Goal: Task Accomplishment & Management: Manage account settings

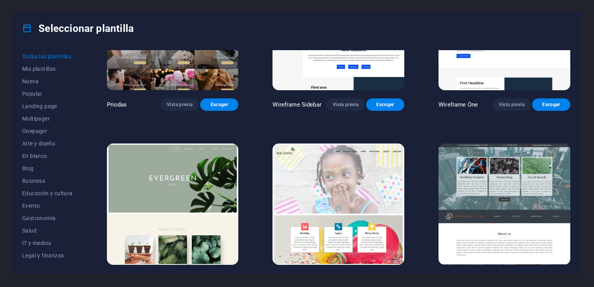
scroll to position [3000, 0]
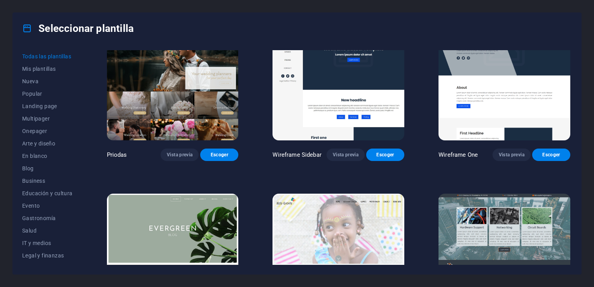
click at [48, 245] on span "IT y medios" at bounding box center [47, 243] width 51 height 6
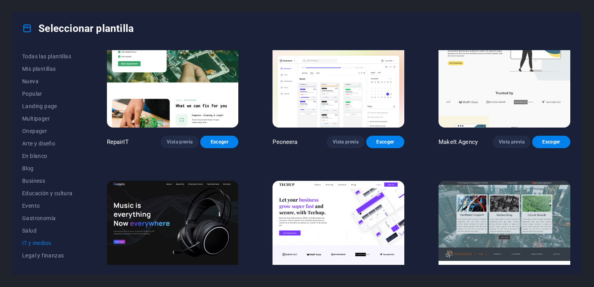
click at [40, 241] on span "IT y medios" at bounding box center [47, 243] width 51 height 6
drag, startPoint x: 81, startPoint y: 182, endPoint x: 81, endPoint y: 218, distance: 35.7
click at [81, 218] on div "Todas las plantillas Mis plantillas Nueva Popular Landing page Multipager Onepa…" at bounding box center [52, 157] width 60 height 214
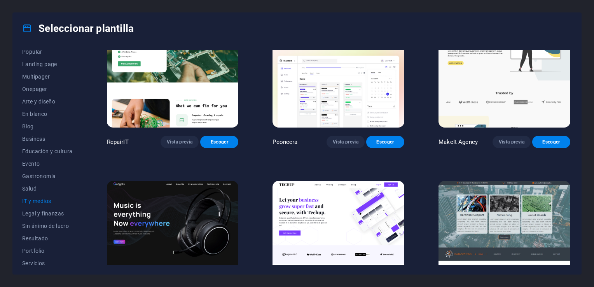
scroll to position [45, 0]
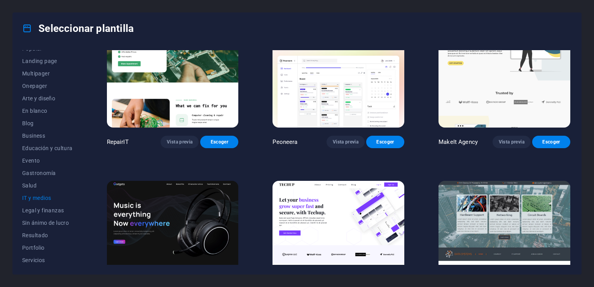
drag, startPoint x: 79, startPoint y: 221, endPoint x: 79, endPoint y: 251, distance: 29.9
click at [79, 251] on div "Todas las plantillas Mis plantillas Nueva Popular Landing page Multipager Onepa…" at bounding box center [52, 157] width 60 height 214
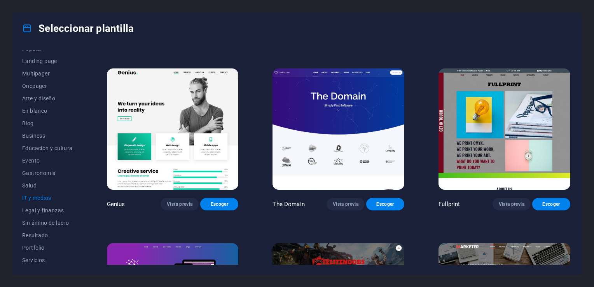
scroll to position [333, 0]
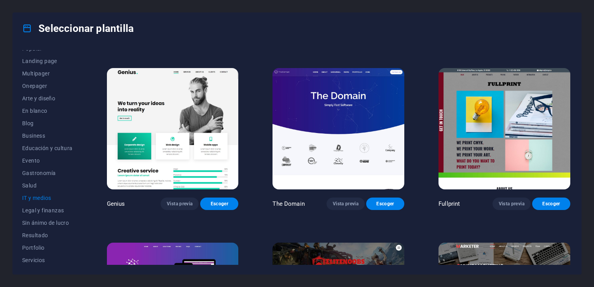
click at [343, 131] on img at bounding box center [338, 128] width 132 height 121
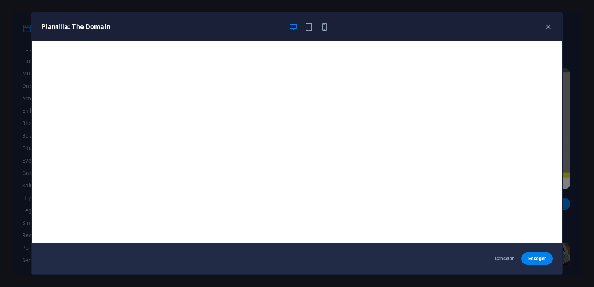
click at [309, 27] on icon "button" at bounding box center [308, 27] width 9 height 9
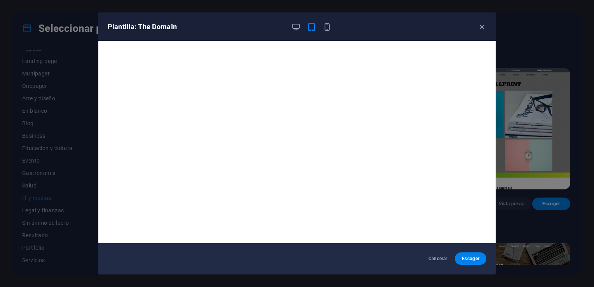
click at [324, 28] on icon "button" at bounding box center [326, 27] width 9 height 9
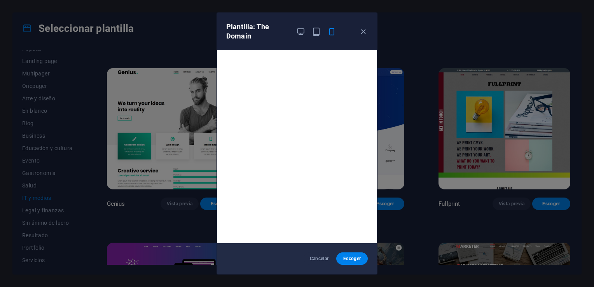
click at [298, 31] on icon "button" at bounding box center [300, 31] width 9 height 9
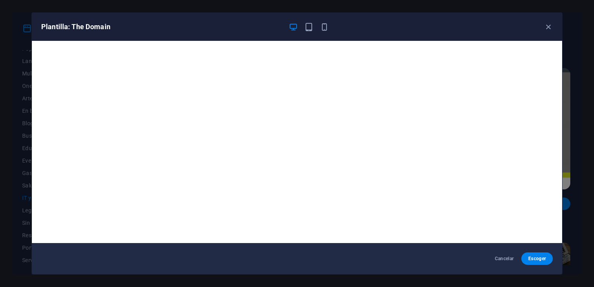
click at [535, 260] on span "Escoger" at bounding box center [536, 258] width 19 height 6
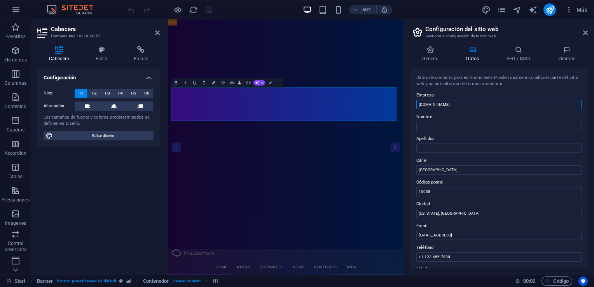
click at [443, 105] on input "[DOMAIN_NAME]" at bounding box center [498, 104] width 165 height 9
type input "s"
type input "Satnet Spa."
click at [566, 54] on h4 "Idiomas" at bounding box center [567, 54] width 42 height 16
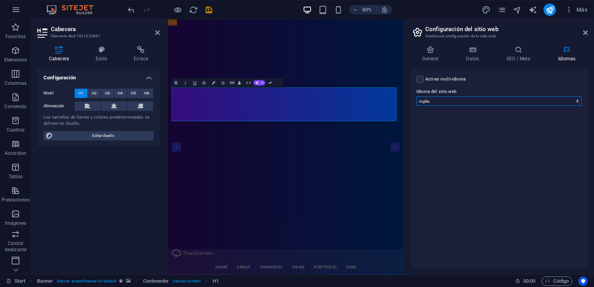
click at [560, 99] on select "Abkhazian Afar Afrikaans Akan Albanés Alemán Amharic Árabe Aragonese Armenian A…" at bounding box center [498, 100] width 165 height 9
select select "44"
click at [416, 96] on select "Abkhazian Afar Afrikaans Akan Albanés Alemán Amharic Árabe Aragonese Armenian A…" at bounding box center [498, 100] width 165 height 9
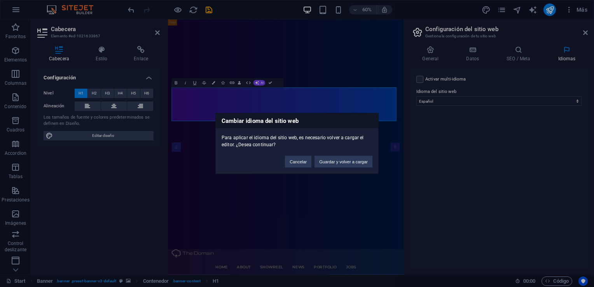
click at [332, 164] on button "Guardar y volver a cargar" at bounding box center [343, 162] width 58 height 12
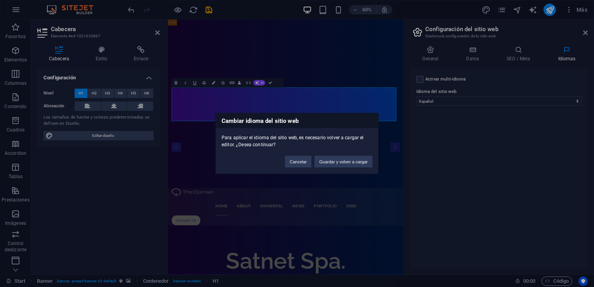
checkbox input "false"
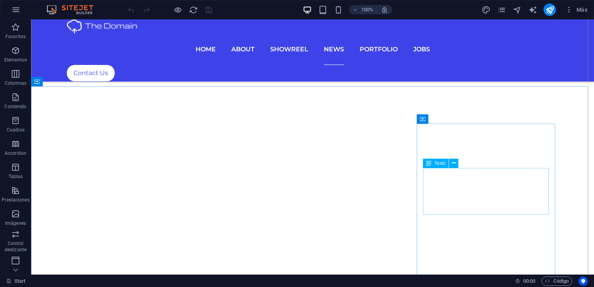
scroll to position [3702, 0]
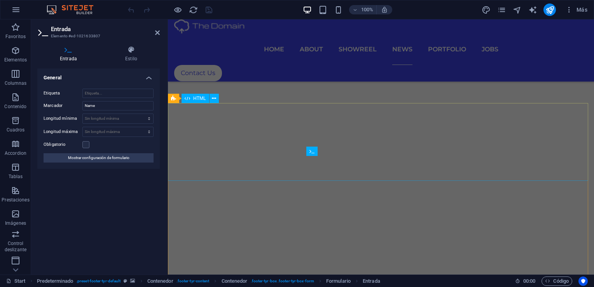
scroll to position [3526, 0]
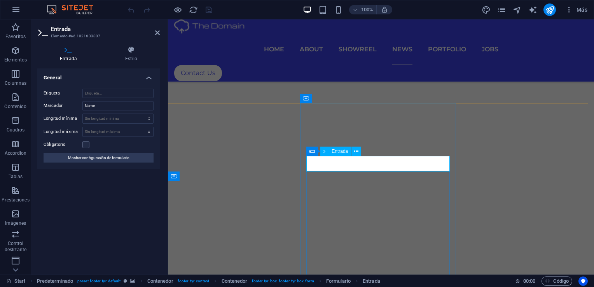
type input "rgallardo@satnet.cl"
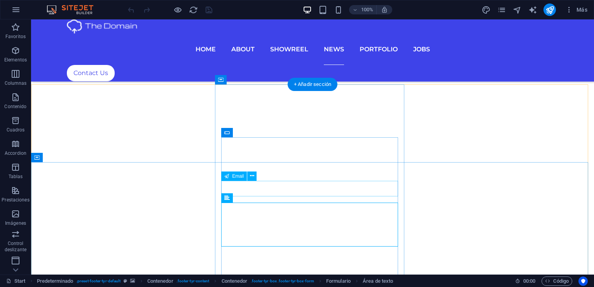
scroll to position [3665, 0]
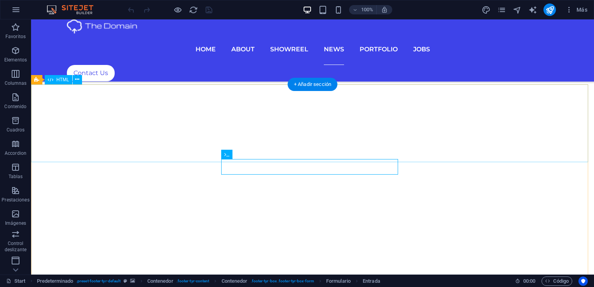
scroll to position [3704, 0]
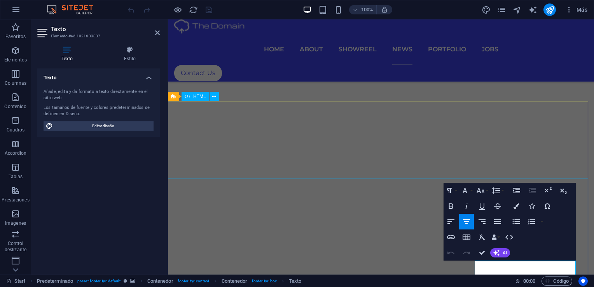
scroll to position [3648, 0]
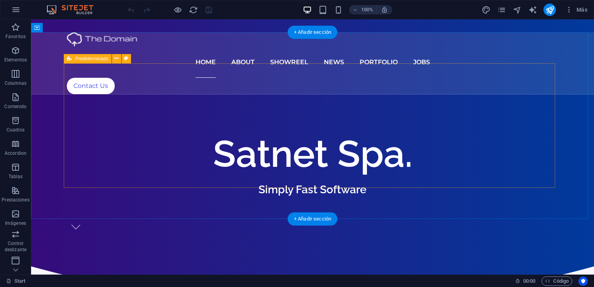
scroll to position [0, 0]
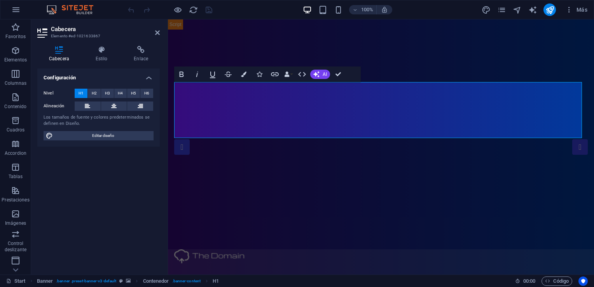
click at [570, 12] on icon "button" at bounding box center [569, 10] width 8 height 8
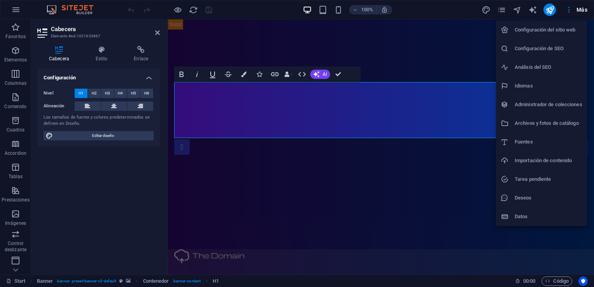
click at [529, 81] on h6 "Idiomas" at bounding box center [548, 85] width 68 height 9
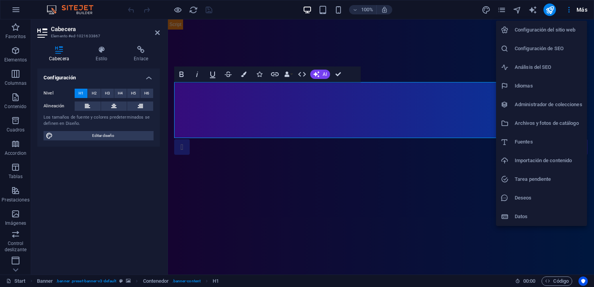
select select "44"
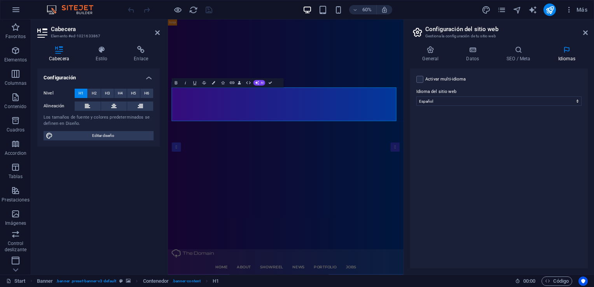
click at [421, 79] on label at bounding box center [419, 79] width 7 height 7
click at [0, 0] on input "Activar multi-idioma Para desactivar la opción multi-idioma, elimine todos los …" at bounding box center [0, 0] width 0 height 0
select select
click at [583, 31] on icon at bounding box center [585, 33] width 5 height 6
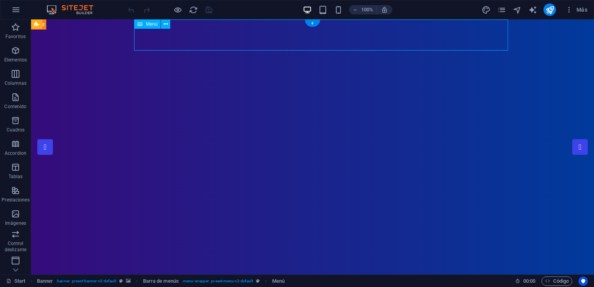
select select
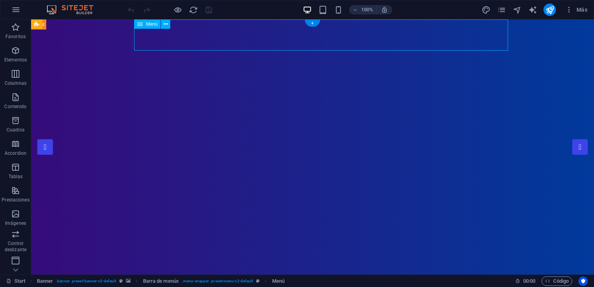
select select
select select "1"
select select
select select "2"
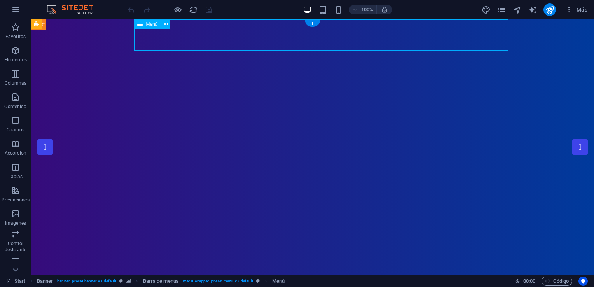
select select
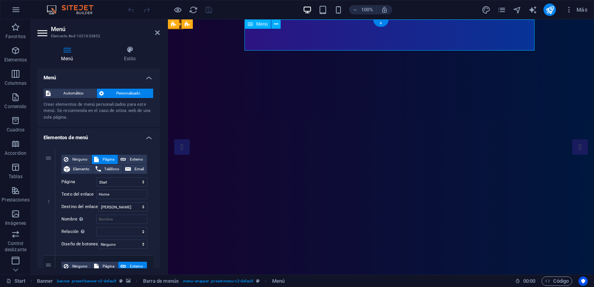
click at [266, 23] on span "Menú" at bounding box center [262, 24] width 12 height 5
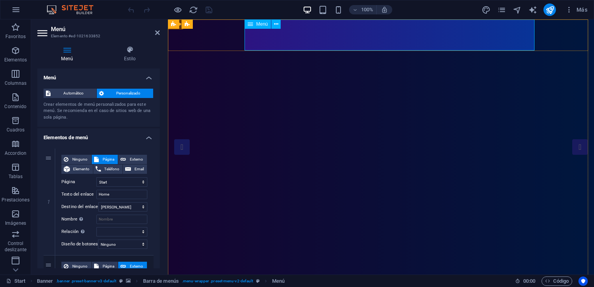
click at [277, 24] on icon at bounding box center [276, 24] width 4 height 8
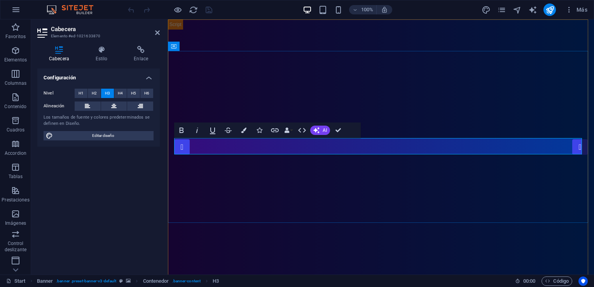
drag, startPoint x: 481, startPoint y: 215, endPoint x: 619, endPoint y: 215, distance: 137.5
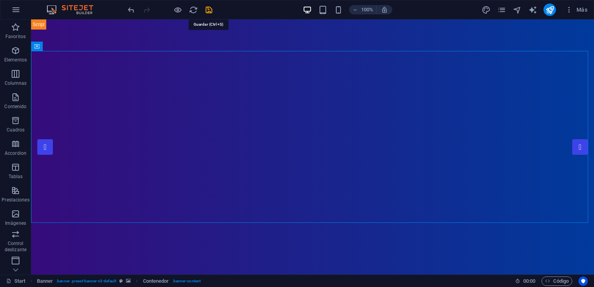
click at [208, 10] on icon "save" at bounding box center [208, 9] width 9 height 9
checkbox input "false"
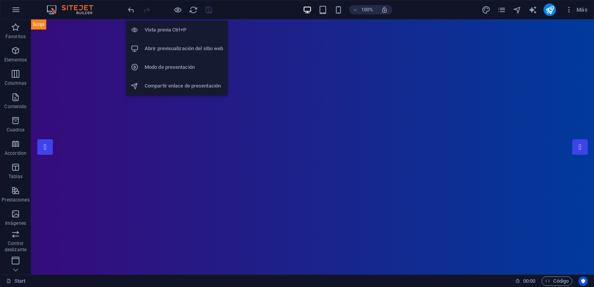
click at [173, 27] on h6 "Vista previa Ctrl+P" at bounding box center [184, 29] width 78 height 9
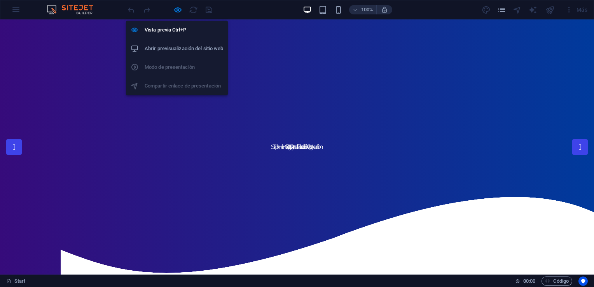
click at [157, 31] on h6 "Vista previa Ctrl+P" at bounding box center [184, 29] width 78 height 9
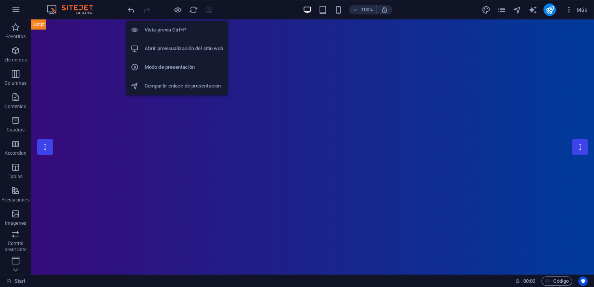
click at [155, 30] on h6 "Vista previa Ctrl+P" at bounding box center [184, 29] width 78 height 9
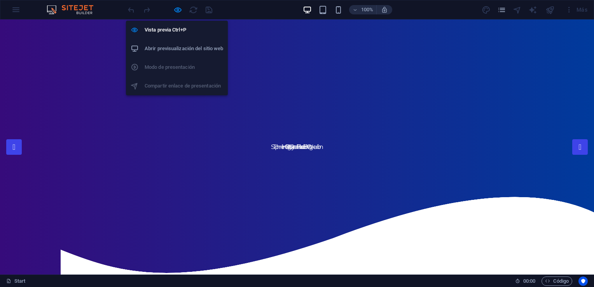
click at [156, 47] on h6 "Abrir previsualización del sitio web" at bounding box center [184, 48] width 78 height 9
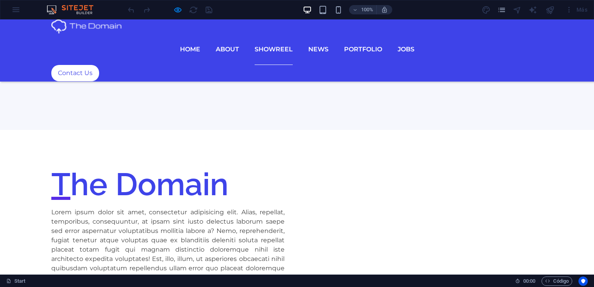
scroll to position [1119, 0]
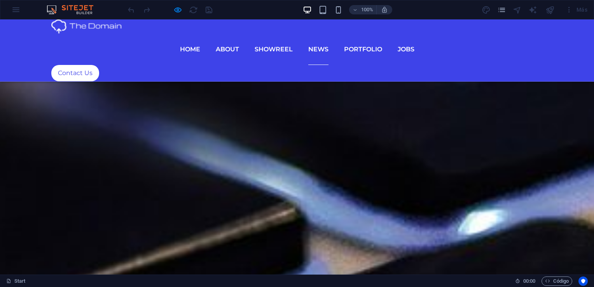
scroll to position [3294, 0]
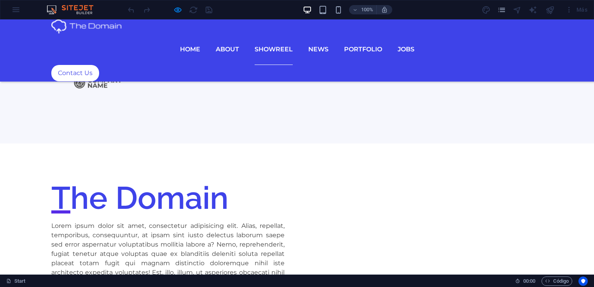
click at [99, 65] on link "Contact Us" at bounding box center [75, 73] width 48 height 16
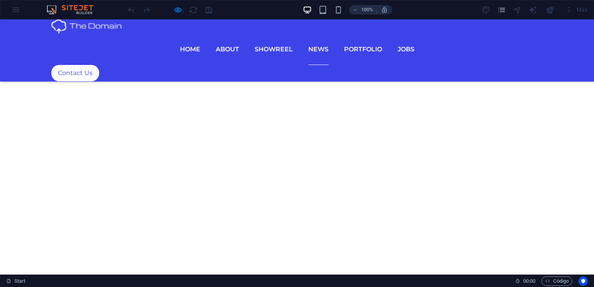
scroll to position [3496, 0]
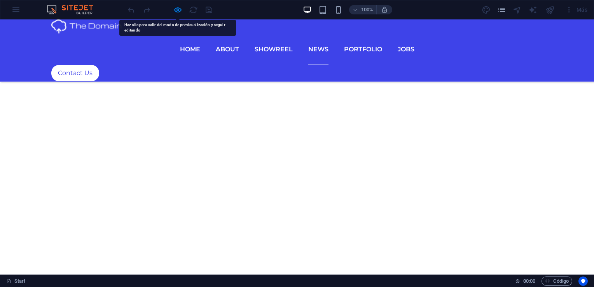
drag, startPoint x: 120, startPoint y: 142, endPoint x: 121, endPoint y: 146, distance: 4.1
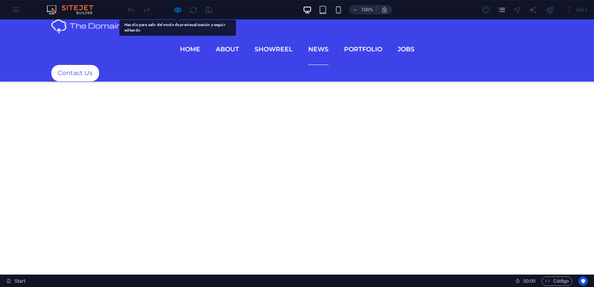
drag, startPoint x: 120, startPoint y: 142, endPoint x: 165, endPoint y: 28, distance: 122.7
click at [165, 34] on ul "Home About Showreel News Portfolio jobs" at bounding box center [296, 49] width 491 height 31
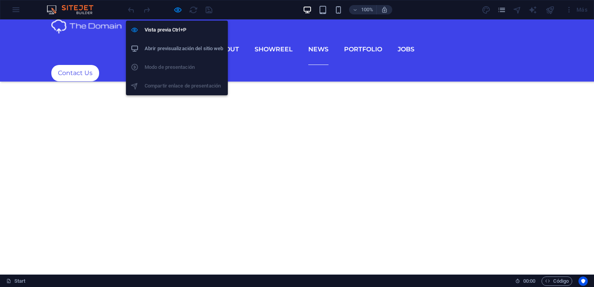
click at [176, 9] on icon "button" at bounding box center [177, 9] width 9 height 9
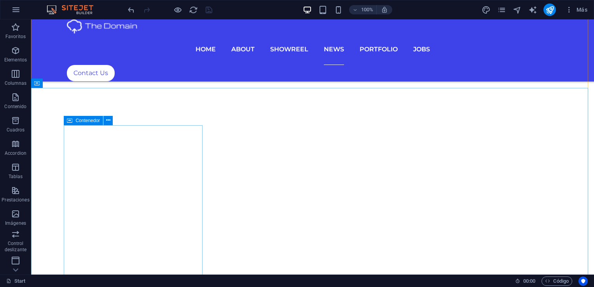
scroll to position [3746, 0]
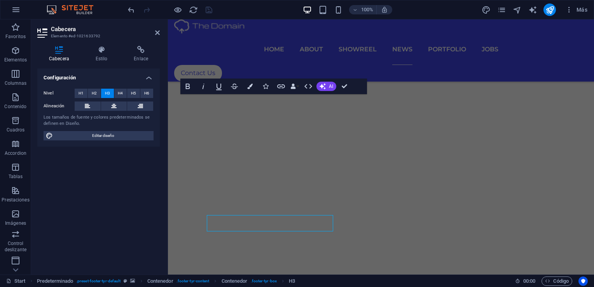
scroll to position [3678, 0]
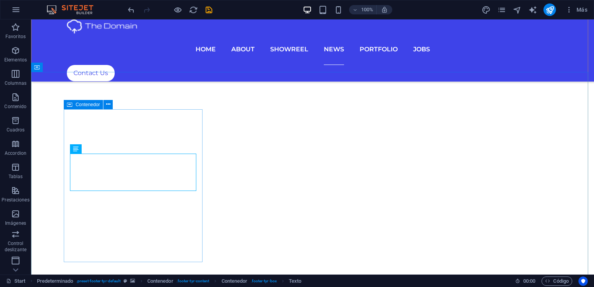
scroll to position [3755, 0]
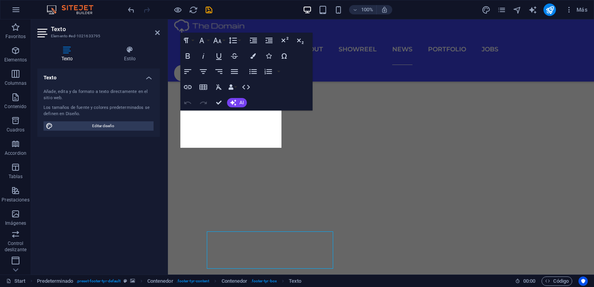
scroll to position [3678, 0]
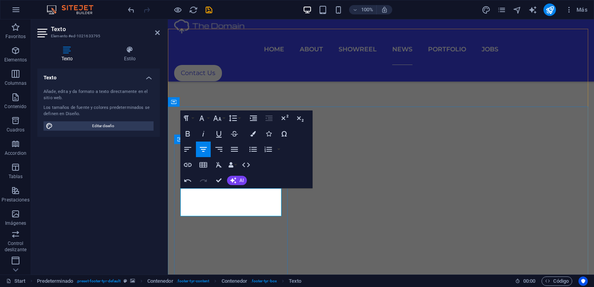
scroll to position [3639, 0]
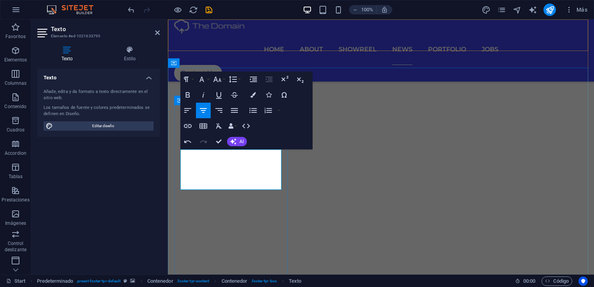
drag, startPoint x: 239, startPoint y: 182, endPoint x: 230, endPoint y: 182, distance: 9.3
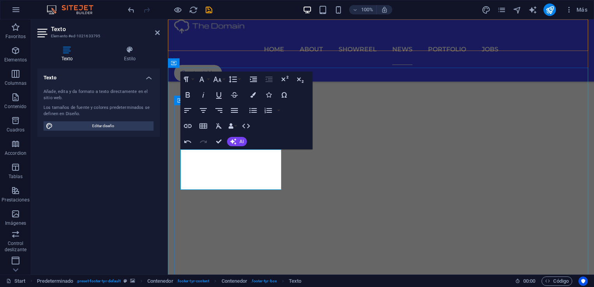
drag, startPoint x: 241, startPoint y: 169, endPoint x: 413, endPoint y: 188, distance: 173.6
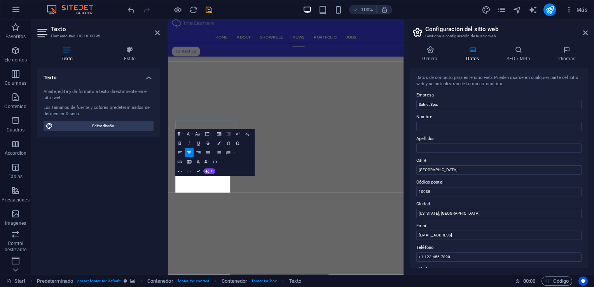
scroll to position [3599, 0]
click at [246, 169] on div "Paragraph Format Normal Heading 1 Heading 2 Heading 3 Heading 4 Heading 5 Headi…" at bounding box center [214, 152] width 79 height 47
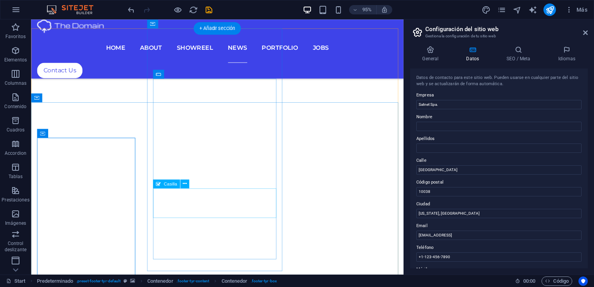
scroll to position [3612, 0]
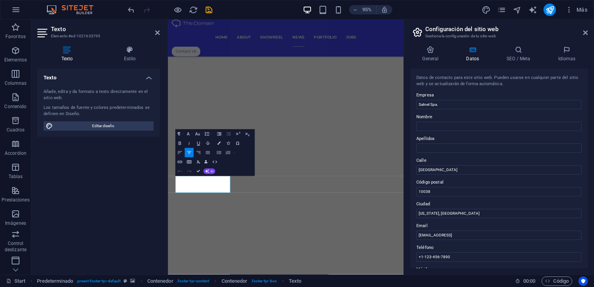
scroll to position [3599, 0]
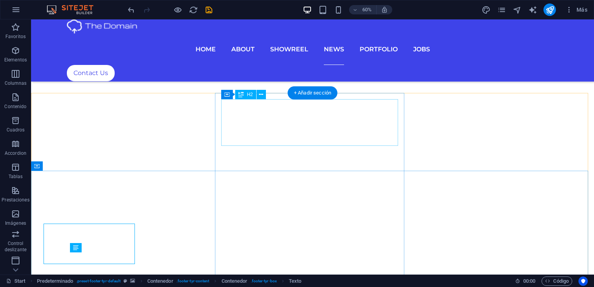
scroll to position [3657, 0]
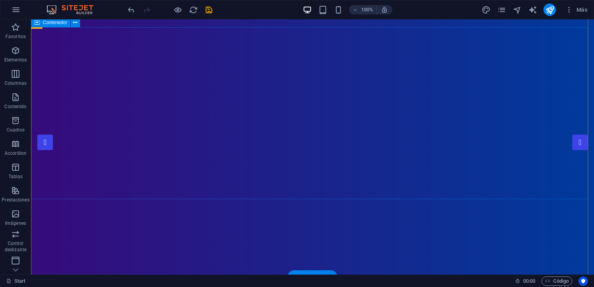
scroll to position [0, 0]
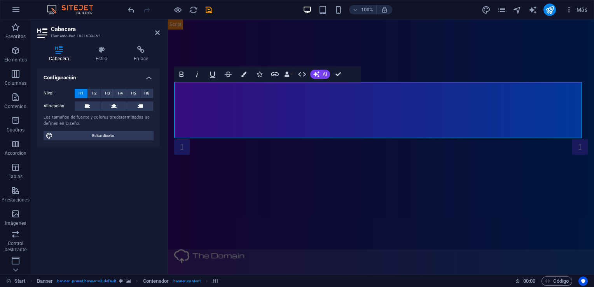
drag, startPoint x: 113, startPoint y: 134, endPoint x: 96, endPoint y: 117, distance: 24.7
click at [113, 134] on span "Editar diseño" at bounding box center [103, 135] width 96 height 9
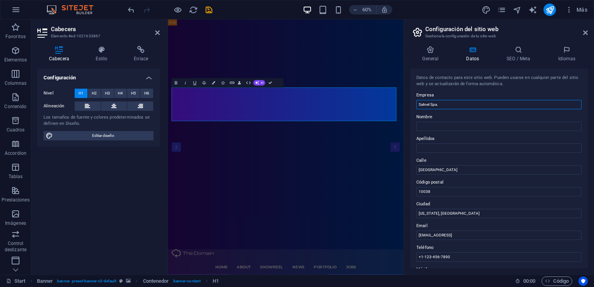
click at [453, 103] on input "Satnet Spa." at bounding box center [498, 104] width 165 height 9
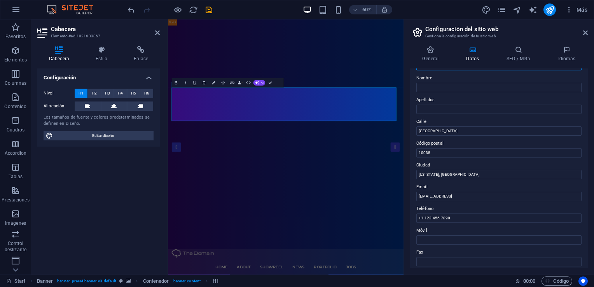
type input "Satnet"
click at [451, 131] on input "Brooklyn Bridge" at bounding box center [498, 130] width 165 height 9
type input "Gabriela Mistral 574"
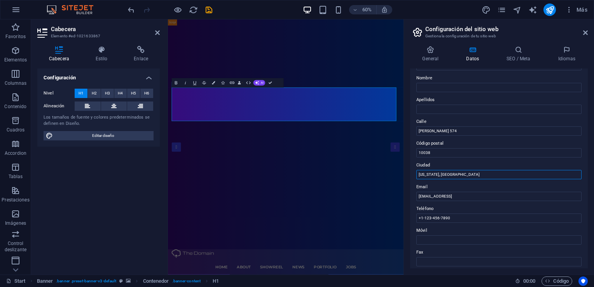
click at [448, 175] on input "New York, NY" at bounding box center [498, 174] width 165 height 9
type input "Coyhaique"
click at [436, 155] on input "10038" at bounding box center [498, 152] width 165 height 9
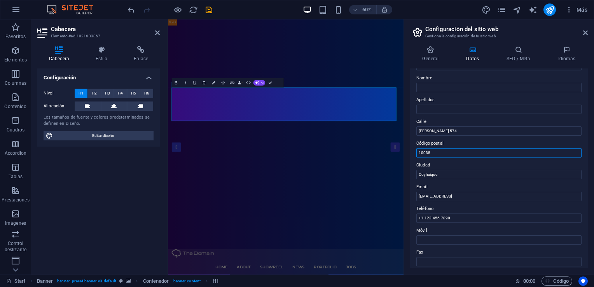
click at [436, 155] on input "10038" at bounding box center [498, 152] width 165 height 9
paste input "CWGF+M5X Coyhaique"
type input "CWGF+M5X Coyhaique"
drag, startPoint x: 679, startPoint y: 214, endPoint x: 500, endPoint y: 304, distance: 200.5
click at [471, 197] on input "90c48332ec0eec26f7d6a8211e046c@cpanel.local" at bounding box center [498, 196] width 165 height 9
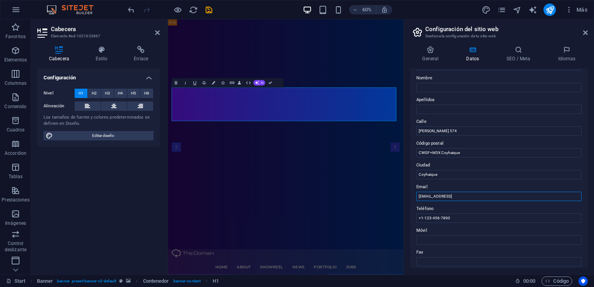
click at [471, 197] on input "90c48332ec0eec26f7d6a8211e046c@cpanel.local" at bounding box center [498, 196] width 165 height 9
type input "R"
type input "rgallardo@satnet.cl"
drag, startPoint x: 626, startPoint y: 237, endPoint x: 528, endPoint y: 350, distance: 149.3
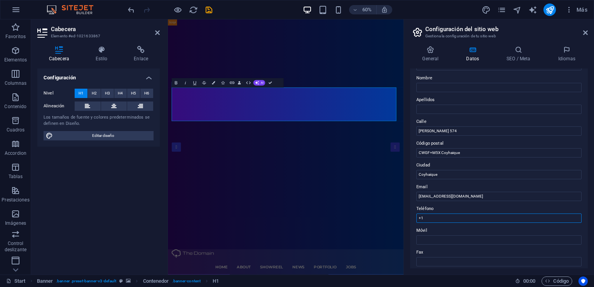
type input "+"
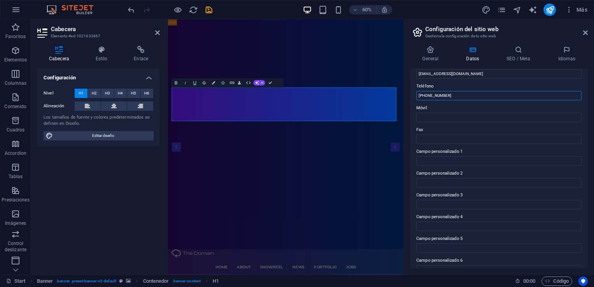
scroll to position [173, 0]
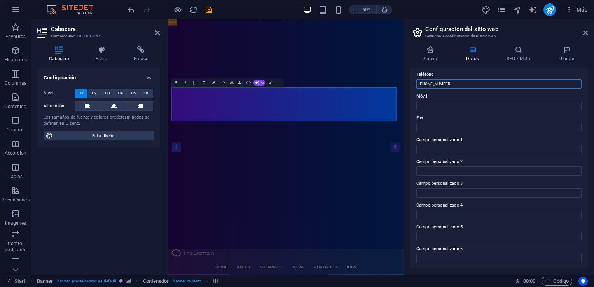
type input "+56989523511"
click at [568, 49] on icon at bounding box center [567, 50] width 42 height 8
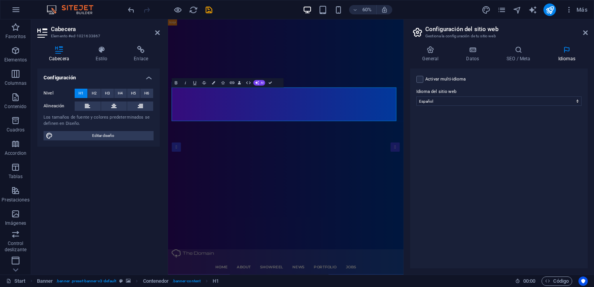
click at [521, 51] on icon at bounding box center [518, 50] width 48 height 8
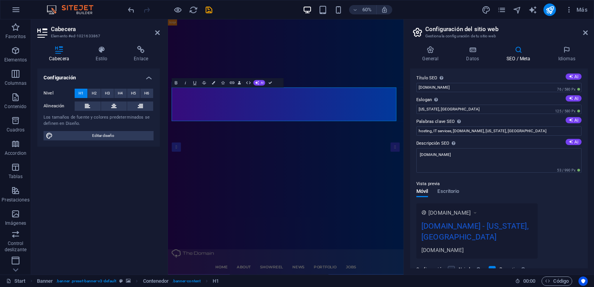
scroll to position [0, 0]
click at [445, 111] on input "New York, NY" at bounding box center [498, 110] width 165 height 9
paste input "Conectividad sin límites"
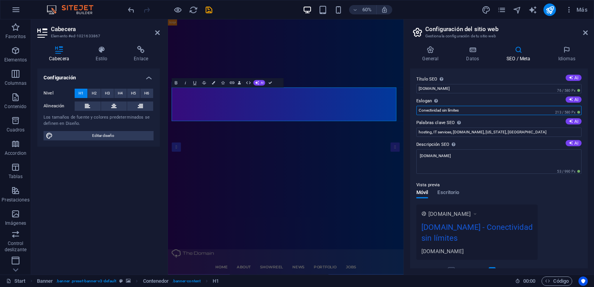
type input "Conectividad sin límites"
click at [457, 118] on div "Lista de palabras clave separadas por comas que describen tu sitio web." at bounding box center [482, 105] width 62 height 23
click at [457, 127] on input "hosting, IT services, satnet.cl, New York, NY" at bounding box center [498, 131] width 165 height 9
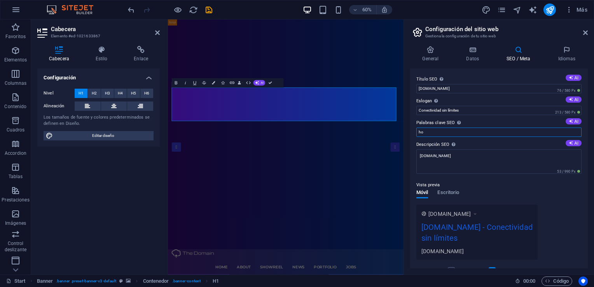
type input "h"
type input "R"
type input "f"
drag, startPoint x: 418, startPoint y: 133, endPoint x: 576, endPoint y: 129, distance: 158.2
click at [576, 129] on input "Fibra optica, Redes de datos, Enlaces inalambircos, Conectividad Satelital, CCT…" at bounding box center [498, 131] width 165 height 9
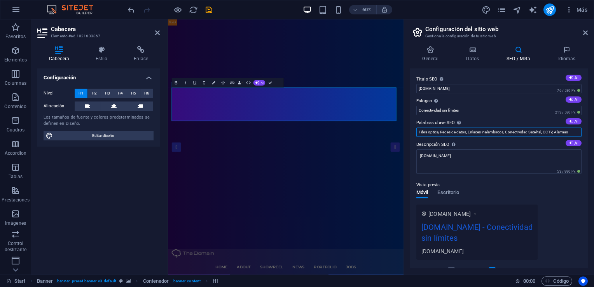
type input "Fibra optica, Redes de datos, Enlaces inalambircos, Conectividad Satelital, CCT…"
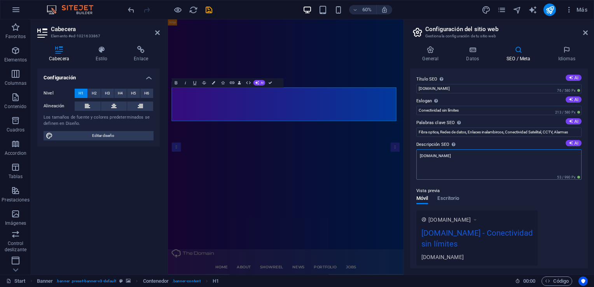
drag, startPoint x: 615, startPoint y: 178, endPoint x: 534, endPoint y: 250, distance: 108.4
drag, startPoint x: 436, startPoint y: 154, endPoint x: 414, endPoint y: 157, distance: 22.0
click at [414, 157] on div "Título SEO El título de tu sitio web. Elige algo que destaque en los resultados…" at bounding box center [499, 168] width 178 height 200
paste textarea "Fibra optica, Redes de datos, Enlaces inalambircos, Conectividad Satelital, CCT…"
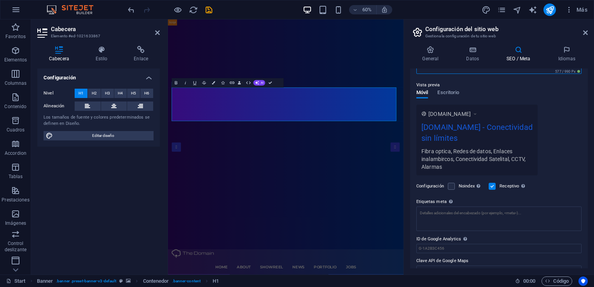
scroll to position [117, 0]
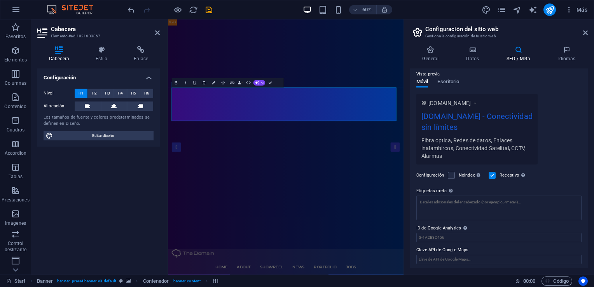
type textarea "Fibra optica, Redes de datos, Enlaces inalambircos, Conectividad Satelital, CCT…"
drag, startPoint x: 466, startPoint y: 180, endPoint x: 453, endPoint y: 167, distance: 18.2
click at [453, 167] on div "Introduce aquí el código HTML que se incluirá en las etiquetas de tu sitio web.…" at bounding box center [473, 162] width 62 height 47
click at [453, 196] on textarea "Etiquetas meta Introduce aquí el código HTML que se incluirá en las etiquetas d…" at bounding box center [498, 208] width 165 height 24
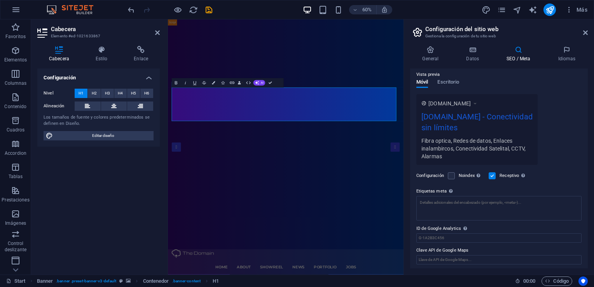
drag, startPoint x: 453, startPoint y: 167, endPoint x: 455, endPoint y: 178, distance: 11.8
click at [455, 178] on div "Introduce aquí el código HTML que se incluirá en las etiquetas de tu sitio web.…" at bounding box center [473, 162] width 62 height 47
click at [455, 196] on textarea "Etiquetas meta Introduce aquí el código HTML que se incluirá en las etiquetas d…" at bounding box center [498, 208] width 165 height 24
click at [455, 178] on div "Introduce aquí el código HTML que se incluirá en las etiquetas de tu sitio web.…" at bounding box center [473, 162] width 62 height 47
click at [455, 196] on textarea "Etiquetas meta Introduce aquí el código HTML que se incluirá en las etiquetas d…" at bounding box center [498, 211] width 165 height 30
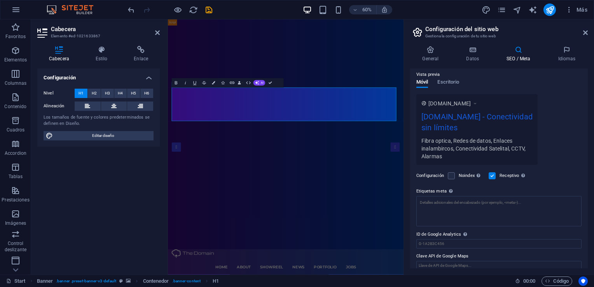
click at [455, 178] on div "Introduce aquí el código HTML que se incluirá en las etiquetas de tu sitio web.…" at bounding box center [473, 162] width 62 height 47
click at [455, 196] on textarea "Etiquetas meta Introduce aquí el código HTML que se incluirá en las etiquetas d…" at bounding box center [498, 211] width 165 height 30
drag, startPoint x: 467, startPoint y: 178, endPoint x: 446, endPoint y: 154, distance: 31.7
click at [446, 154] on div "Introduce aquí el código HTML que se incluirá en las etiquetas de tu sitio web.…" at bounding box center [473, 162] width 62 height 47
click at [446, 196] on textarea "Etiquetas meta Introduce aquí el código HTML que se incluirá en las etiquetas d…" at bounding box center [498, 208] width 165 height 24
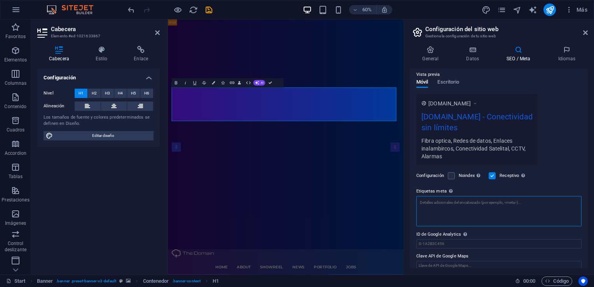
click at [468, 210] on textarea "Etiquetas meta Introduce aquí el código HTML que se incluirá en las etiquetas d…" at bounding box center [498, 211] width 165 height 30
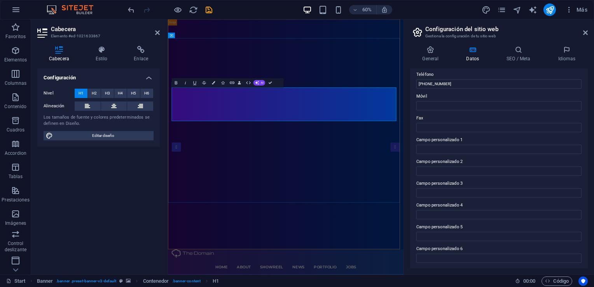
click at [258, 84] on icon "button" at bounding box center [257, 83] width 4 height 4
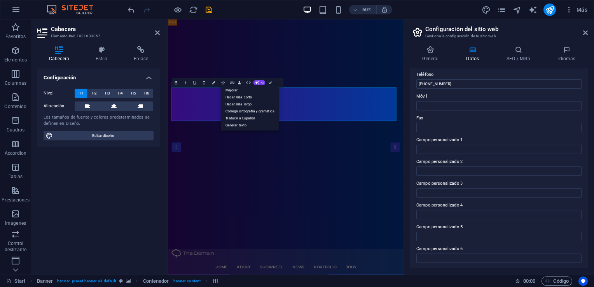
click at [259, 90] on link "Mejorar" at bounding box center [250, 90] width 58 height 7
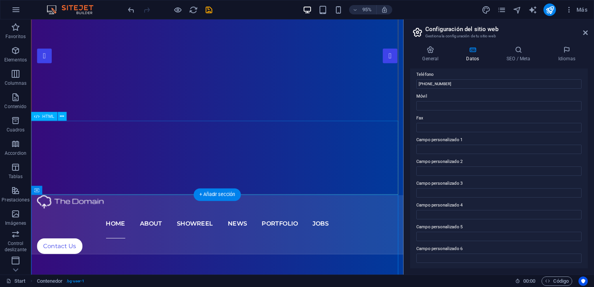
scroll to position [31, 0]
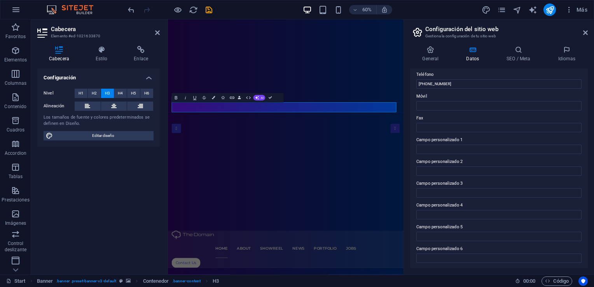
click at [260, 98] on button "AI" at bounding box center [259, 97] width 12 height 5
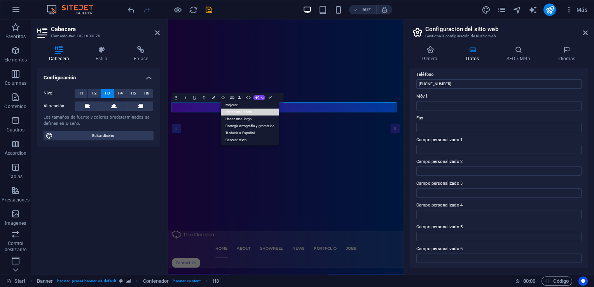
click at [242, 113] on link "Hacer más corto" at bounding box center [250, 112] width 58 height 7
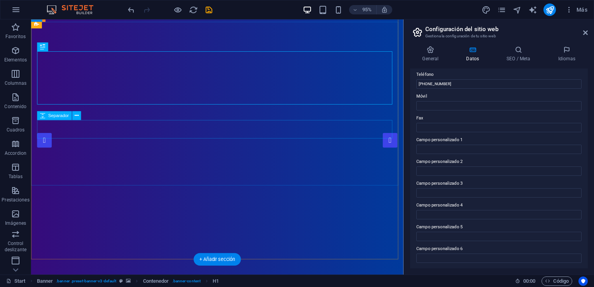
scroll to position [0, 0]
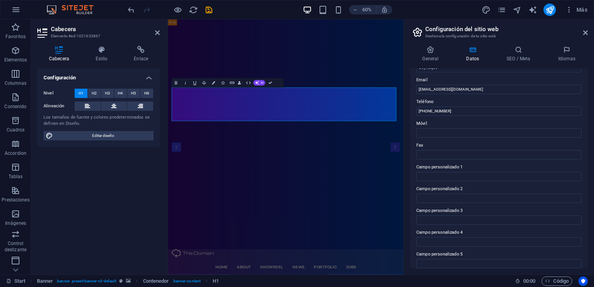
scroll to position [134, 0]
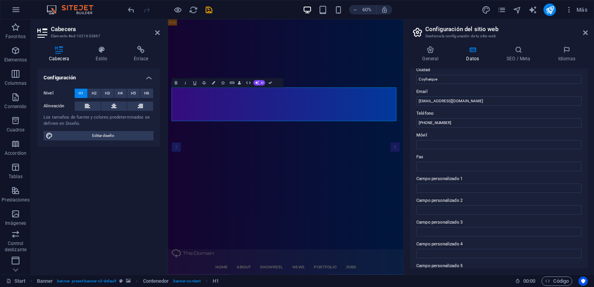
click at [518, 52] on icon at bounding box center [518, 50] width 48 height 8
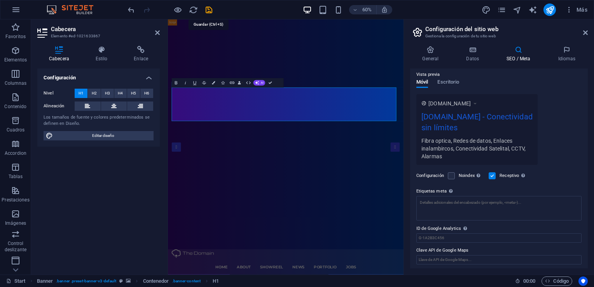
click at [211, 10] on icon "save" at bounding box center [208, 9] width 9 height 9
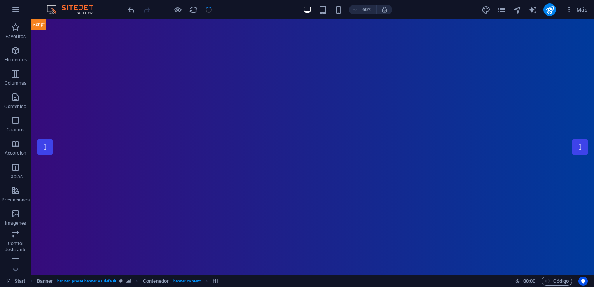
checkbox input "false"
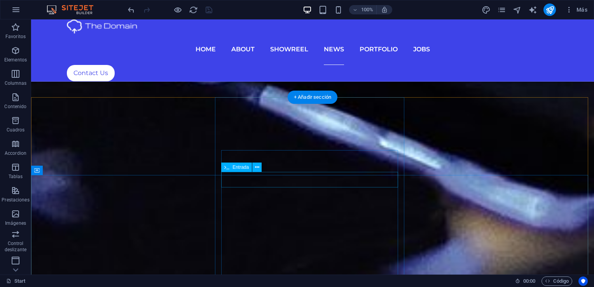
scroll to position [3730, 0]
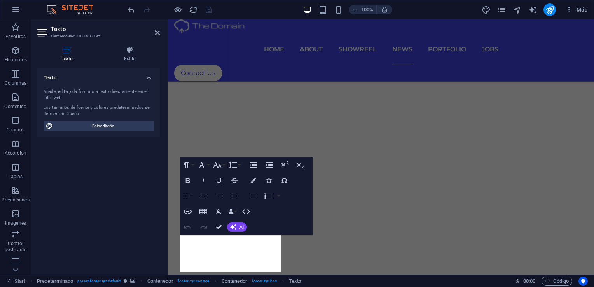
scroll to position [3553, 0]
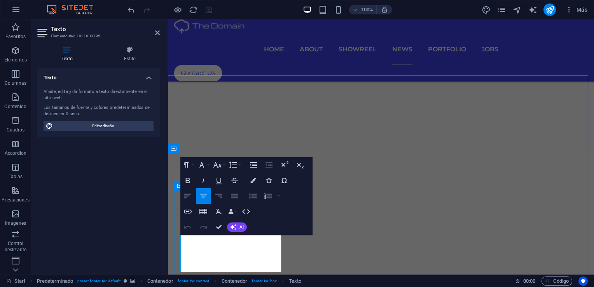
drag, startPoint x: 260, startPoint y: 251, endPoint x: 197, endPoint y: 252, distance: 62.9
drag, startPoint x: 250, startPoint y: 265, endPoint x: 197, endPoint y: 262, distance: 52.9
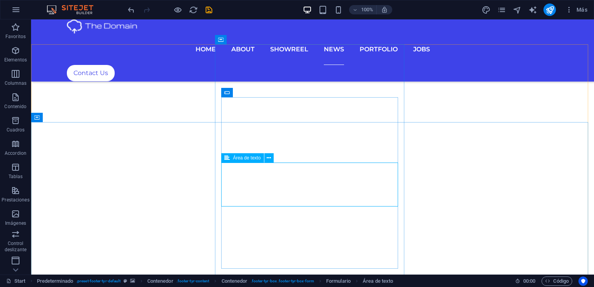
scroll to position [3732, 0]
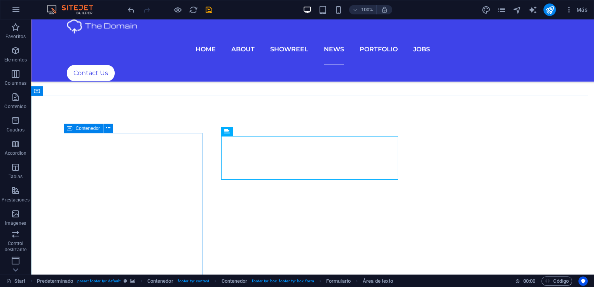
click at [109, 130] on icon at bounding box center [108, 128] width 4 height 8
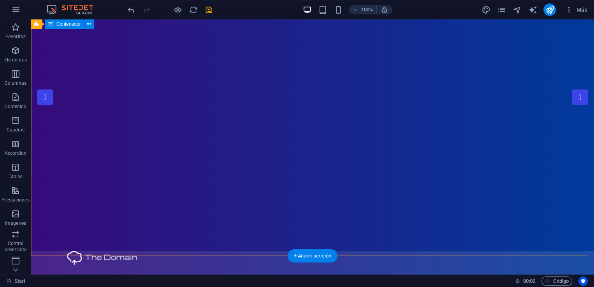
scroll to position [0, 0]
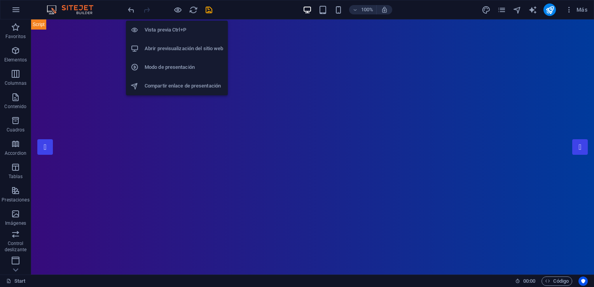
click at [181, 8] on icon "button" at bounding box center [177, 9] width 9 height 9
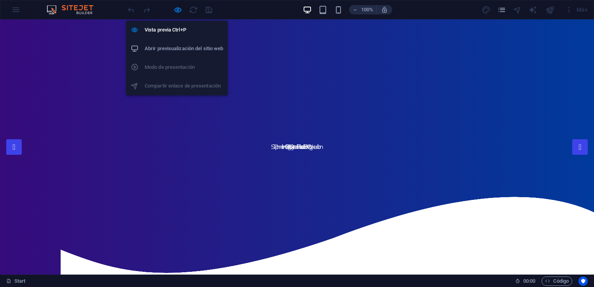
click at [182, 48] on h6 "Abrir previsualización del sitio web" at bounding box center [184, 48] width 78 height 9
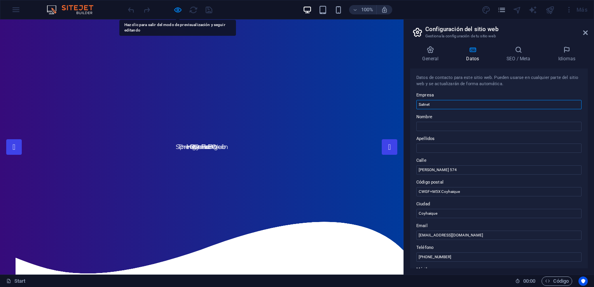
drag, startPoint x: 393, startPoint y: 105, endPoint x: 389, endPoint y: 106, distance: 4.3
drag, startPoint x: 389, startPoint y: 86, endPoint x: 441, endPoint y: 106, distance: 55.9
click at [441, 106] on input "Satnet" at bounding box center [498, 104] width 165 height 9
type input "SATNET"
click at [519, 202] on label "Ciudad" at bounding box center [498, 203] width 165 height 9
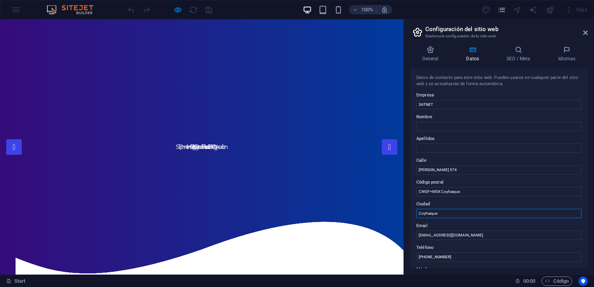
click at [519, 209] on input "Coyhaique" at bounding box center [498, 213] width 165 height 9
click at [430, 54] on h4 "General" at bounding box center [432, 54] width 44 height 16
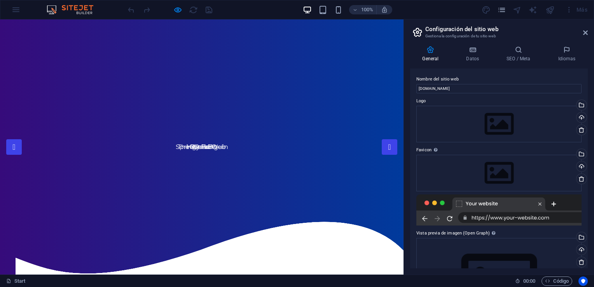
click at [578, 118] on div "Cargar" at bounding box center [581, 118] width 12 height 12
click at [418, 88] on input "[DOMAIN_NAME]" at bounding box center [498, 88] width 165 height 9
type input "www.satnet.cl"
click at [578, 116] on div "Cargar" at bounding box center [581, 118] width 12 height 12
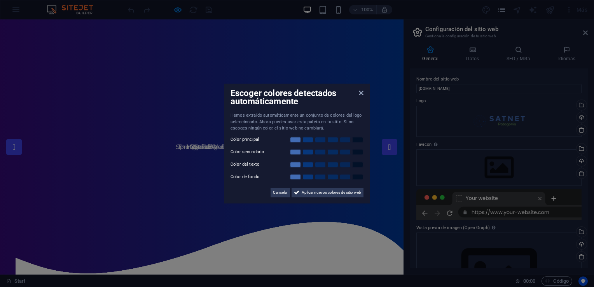
click at [347, 196] on span "Aplicar nuevos colores de sitio web" at bounding box center [331, 192] width 59 height 9
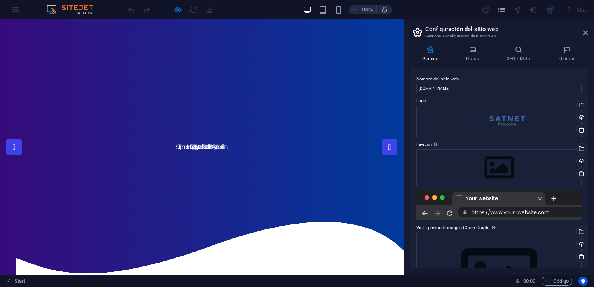
click at [579, 116] on div "Cargar" at bounding box center [581, 118] width 12 height 12
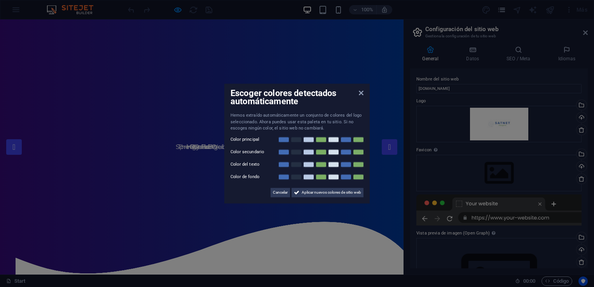
click at [347, 195] on span "Aplicar nuevos colores de sitio web" at bounding box center [331, 192] width 59 height 9
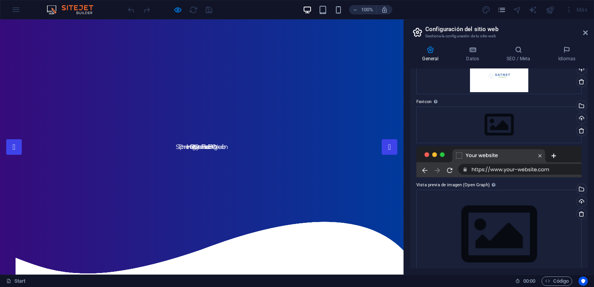
scroll to position [65, 0]
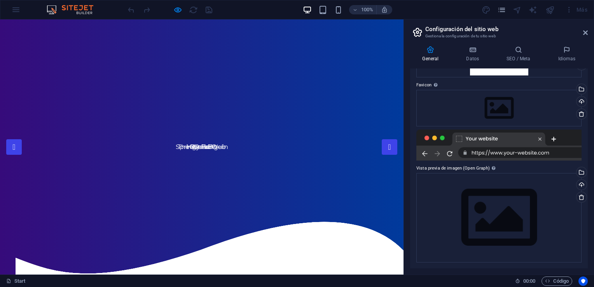
click at [515, 153] on div at bounding box center [498, 144] width 165 height 31
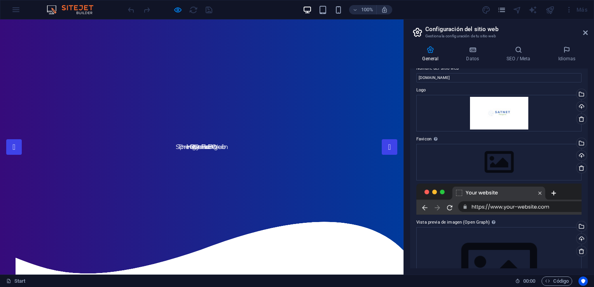
scroll to position [0, 0]
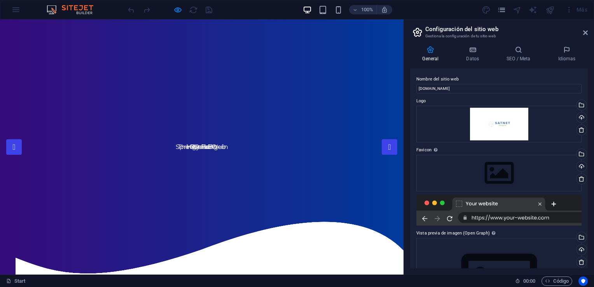
click at [579, 128] on icon at bounding box center [581, 130] width 6 height 6
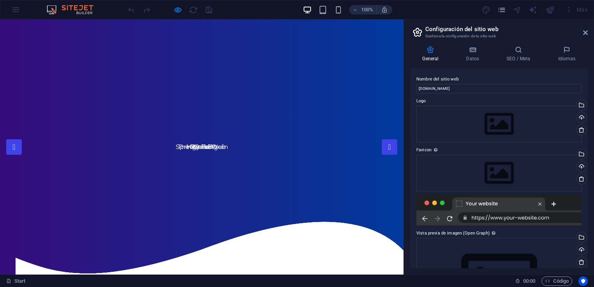
click at [579, 117] on div "Cargar" at bounding box center [581, 118] width 12 height 12
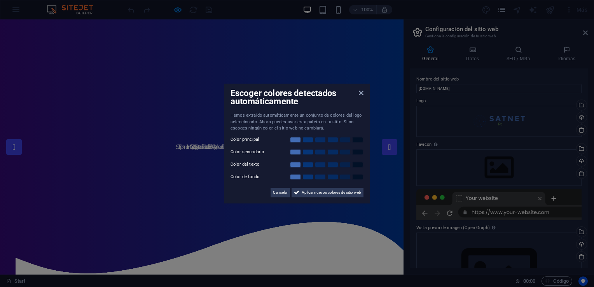
click at [343, 189] on span "Aplicar nuevos colores de sitio web" at bounding box center [331, 192] width 59 height 9
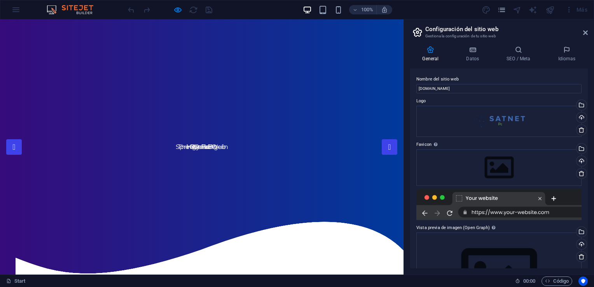
click at [579, 131] on icon at bounding box center [581, 130] width 6 height 6
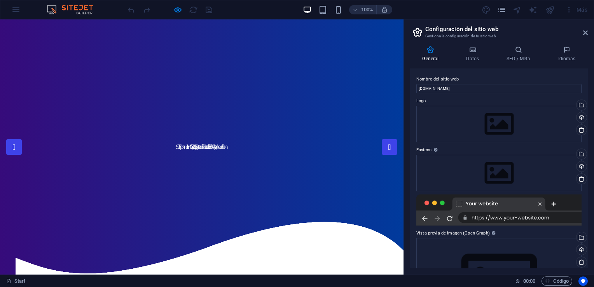
click at [581, 114] on div "Cargar" at bounding box center [581, 118] width 12 height 12
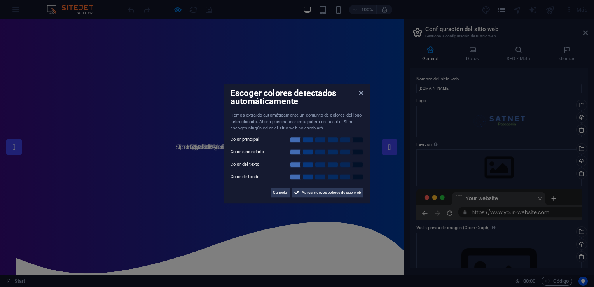
click at [297, 153] on link at bounding box center [295, 152] width 12 height 6
click at [295, 137] on link at bounding box center [295, 139] width 12 height 6
click at [294, 152] on link at bounding box center [295, 152] width 12 height 6
click at [309, 151] on link at bounding box center [308, 152] width 12 height 6
click at [323, 152] on link at bounding box center [320, 152] width 12 height 6
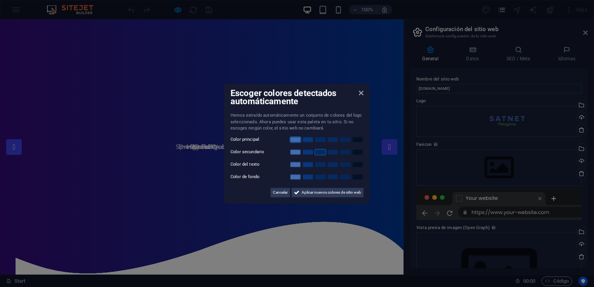
click at [347, 152] on link at bounding box center [345, 152] width 12 height 6
click at [298, 163] on link at bounding box center [295, 164] width 12 height 6
click at [346, 151] on link at bounding box center [345, 152] width 12 height 6
click at [330, 189] on span "Aplicar nuevos colores de sitio web" at bounding box center [331, 192] width 59 height 9
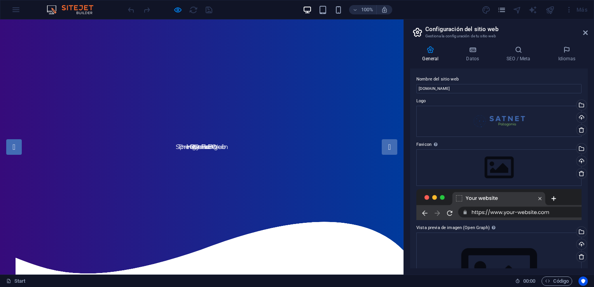
click at [580, 116] on div "Cargar" at bounding box center [581, 118] width 12 height 12
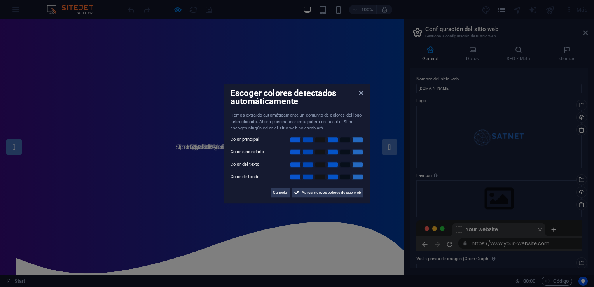
click at [342, 192] on span "Aplicar nuevos colores de sitio web" at bounding box center [331, 192] width 59 height 9
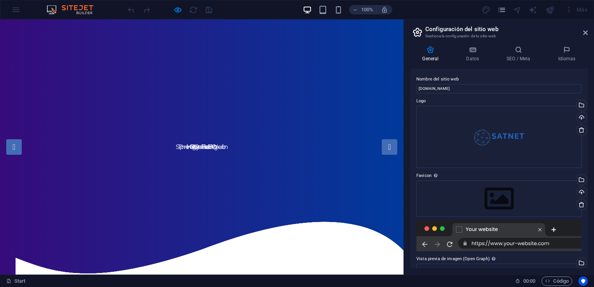
scroll to position [39, 0]
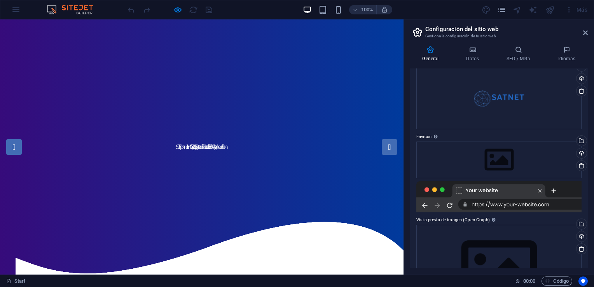
click at [580, 155] on div "Cargar" at bounding box center [581, 154] width 12 height 12
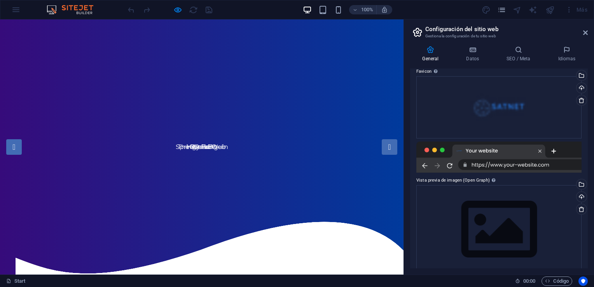
scroll to position [116, 0]
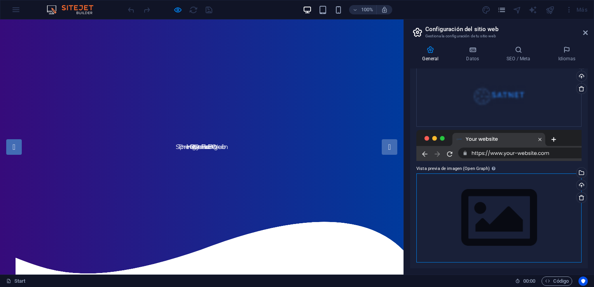
click at [452, 180] on div "Arrastra archivos aquí, haz clic para escoger archivos o selecciona archivos de…" at bounding box center [498, 217] width 165 height 89
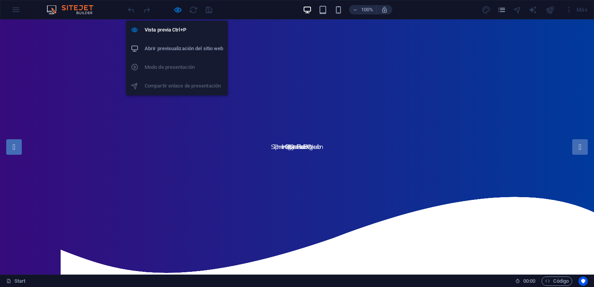
click at [181, 10] on icon "button" at bounding box center [177, 9] width 9 height 9
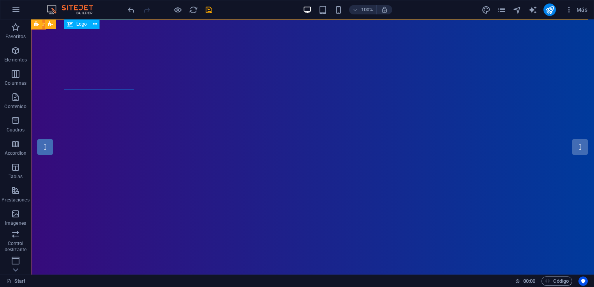
click at [94, 23] on icon at bounding box center [95, 24] width 4 height 8
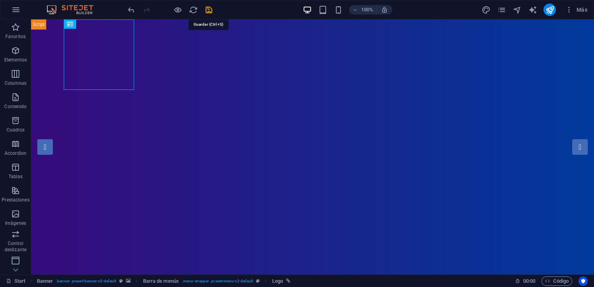
click at [207, 9] on icon "save" at bounding box center [208, 9] width 9 height 9
checkbox input "false"
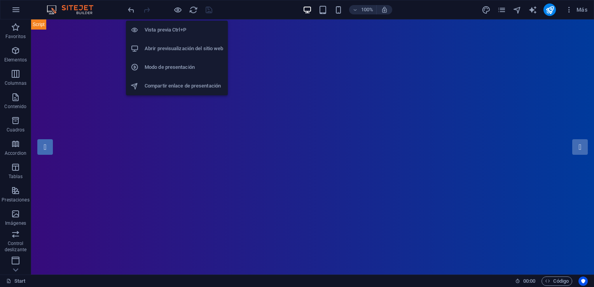
click at [178, 11] on icon "button" at bounding box center [177, 9] width 9 height 9
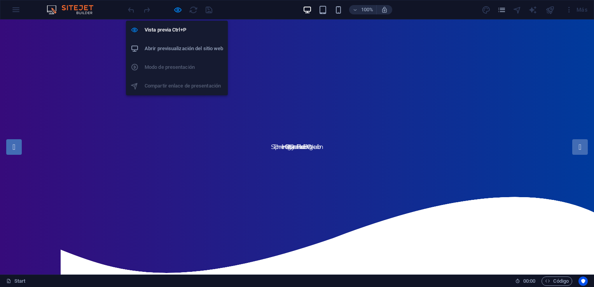
click at [173, 29] on h6 "Vista previa Ctrl+P" at bounding box center [184, 29] width 78 height 9
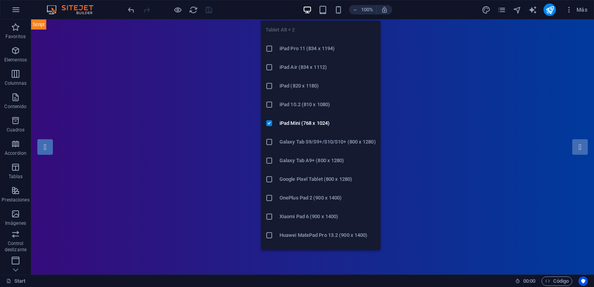
click at [324, 10] on icon "button" at bounding box center [322, 9] width 9 height 9
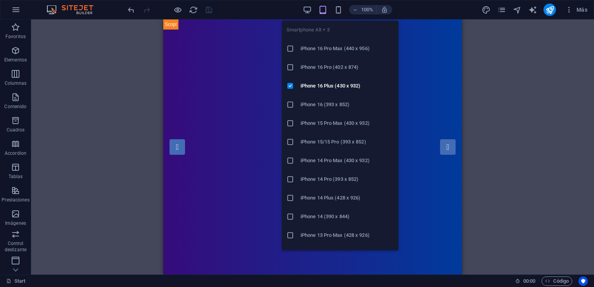
click at [338, 10] on icon "button" at bounding box center [338, 9] width 9 height 9
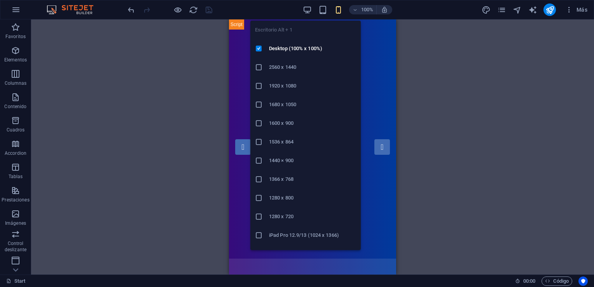
click at [308, 11] on icon "button" at bounding box center [307, 9] width 9 height 9
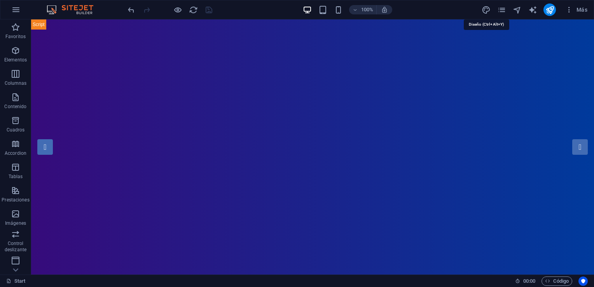
click at [486, 11] on icon "design" at bounding box center [485, 9] width 9 height 9
select select "px"
select select "300"
select select "px"
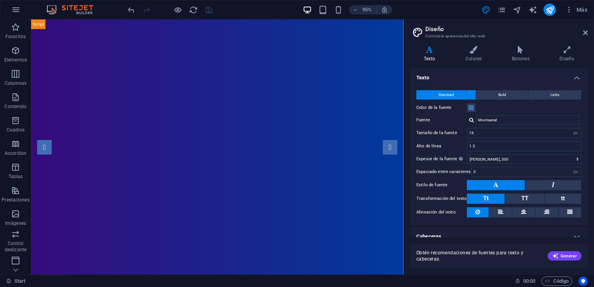
click at [471, 52] on icon at bounding box center [473, 50] width 44 height 8
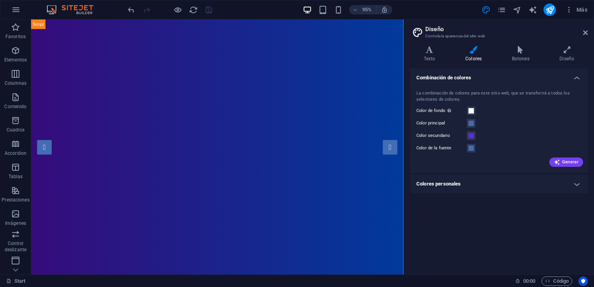
click at [559, 158] on button "Generar" at bounding box center [566, 161] width 34 height 9
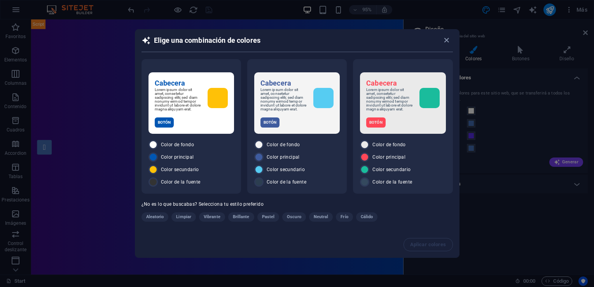
click at [448, 40] on icon "button" at bounding box center [446, 40] width 9 height 9
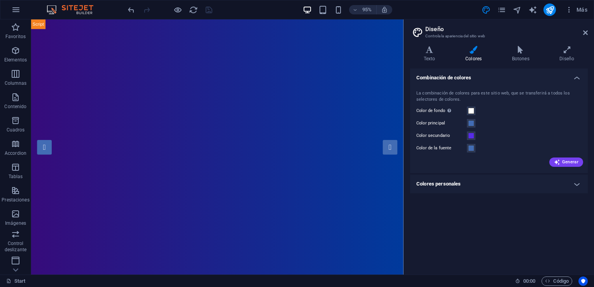
click at [570, 186] on h4 "Colores personales" at bounding box center [499, 183] width 178 height 19
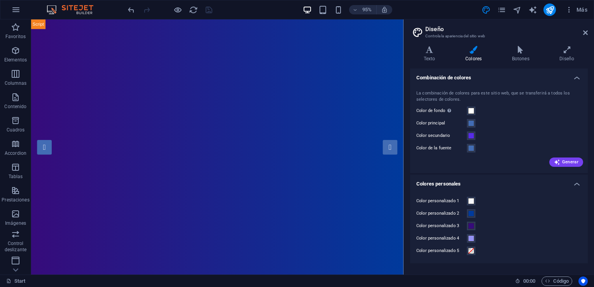
click at [570, 186] on h4 "Colores personales" at bounding box center [499, 181] width 178 height 14
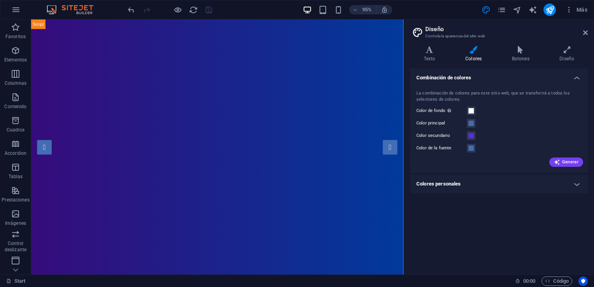
click at [524, 49] on icon at bounding box center [520, 50] width 45 height 8
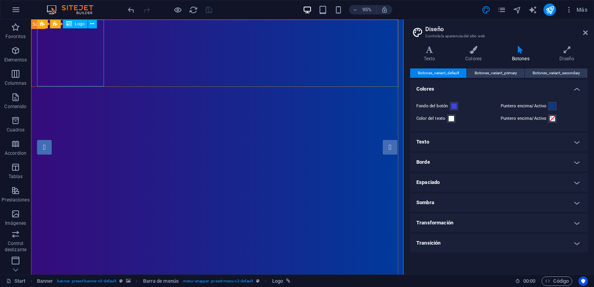
click at [92, 23] on icon at bounding box center [92, 24] width 4 height 8
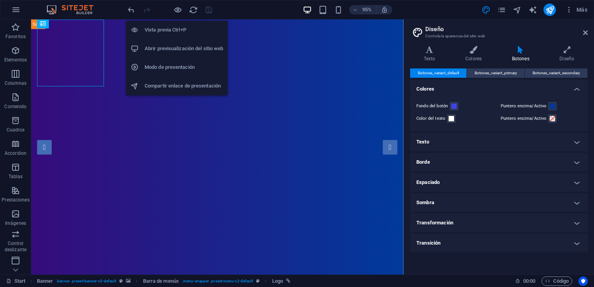
click at [173, 66] on h6 "Modo de presentación" at bounding box center [184, 67] width 78 height 9
click at [169, 47] on h6 "Abrir previsualización del sitio web" at bounding box center [184, 48] width 78 height 9
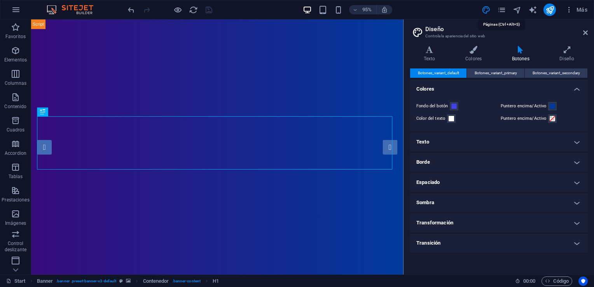
click at [504, 10] on icon "pages" at bounding box center [501, 9] width 9 height 9
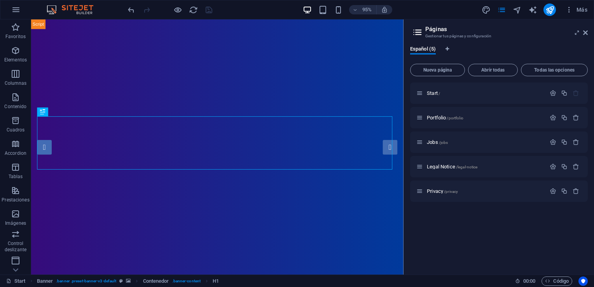
click at [431, 94] on span "Start /" at bounding box center [433, 93] width 13 height 6
click at [420, 94] on icon at bounding box center [419, 93] width 7 height 7
click at [0, 0] on icon at bounding box center [0, 0] width 0 height 0
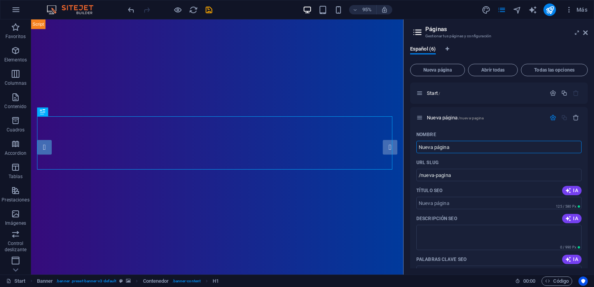
click at [575, 119] on icon "button" at bounding box center [575, 117] width 7 height 7
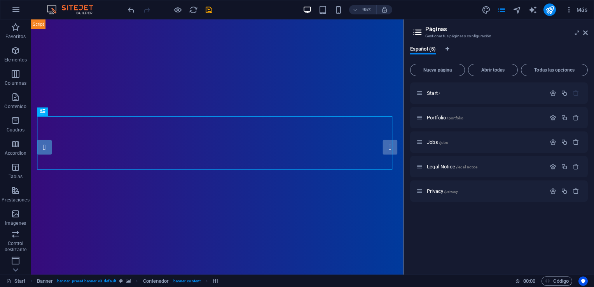
click at [573, 142] on icon "button" at bounding box center [575, 142] width 7 height 7
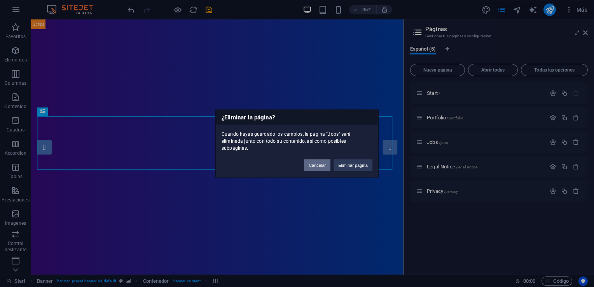
click at [317, 164] on button "Cancelar" at bounding box center [317, 165] width 26 height 12
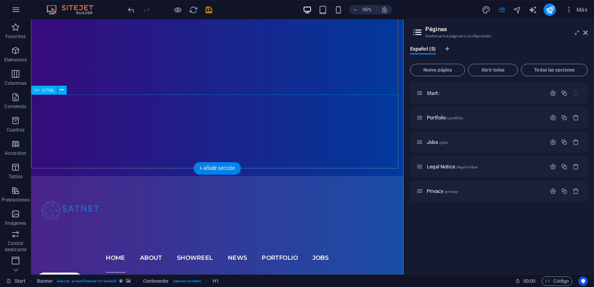
scroll to position [233, 0]
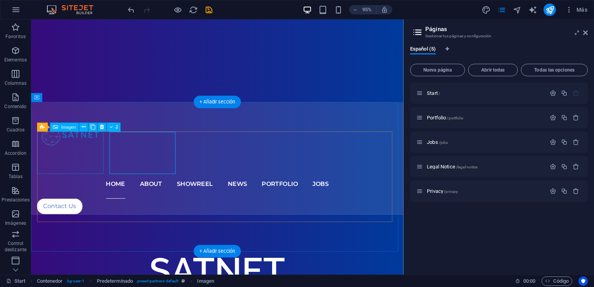
click at [84, 127] on icon at bounding box center [84, 127] width 4 height 8
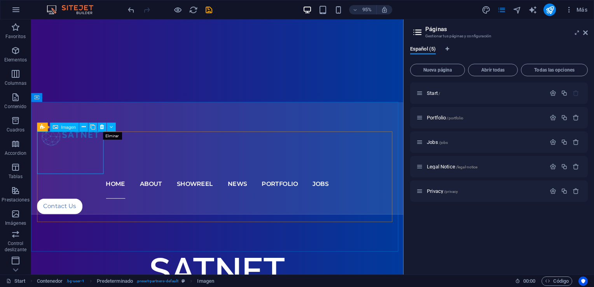
click at [103, 128] on icon at bounding box center [102, 127] width 4 height 8
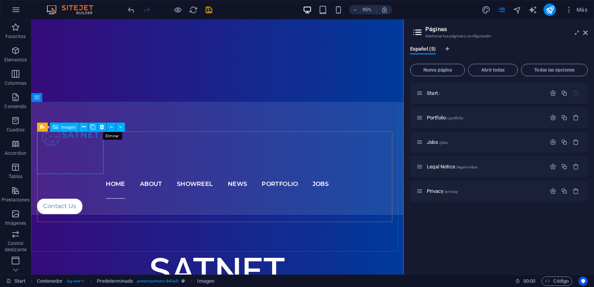
click at [104, 128] on icon at bounding box center [102, 127] width 4 height 8
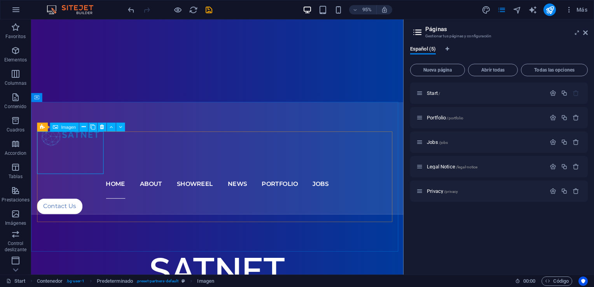
click at [103, 128] on icon at bounding box center [102, 127] width 4 height 8
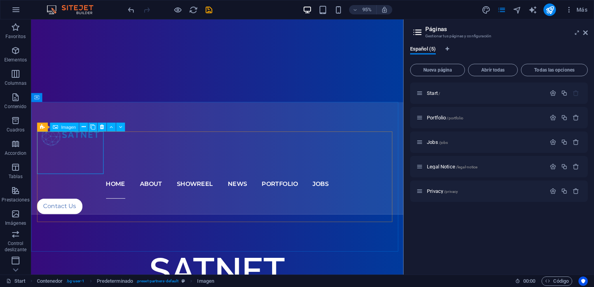
drag, startPoint x: 104, startPoint y: 126, endPoint x: 77, endPoint y: 112, distance: 31.1
click at [104, 126] on icon at bounding box center [102, 127] width 4 height 8
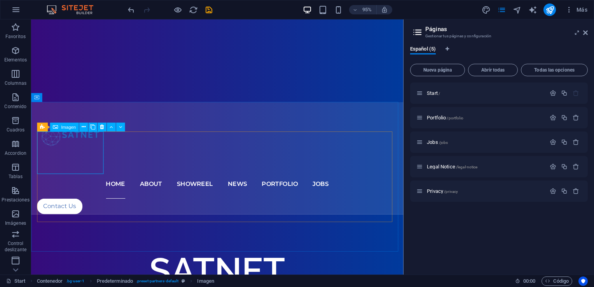
click at [86, 127] on button at bounding box center [83, 126] width 9 height 9
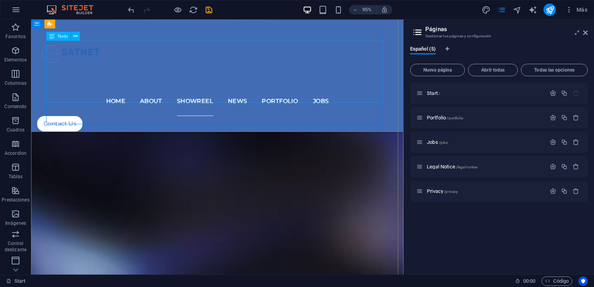
scroll to position [2487, 0]
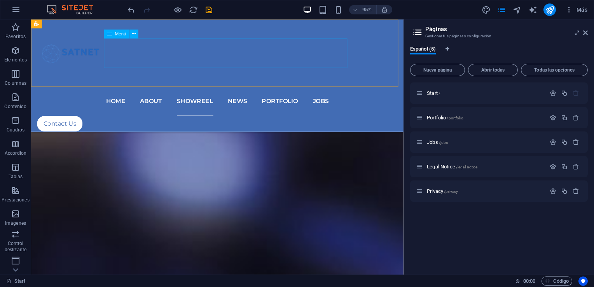
click at [303, 90] on nav "Home About Showreel News Portfolio jobs" at bounding box center [226, 105] width 379 height 31
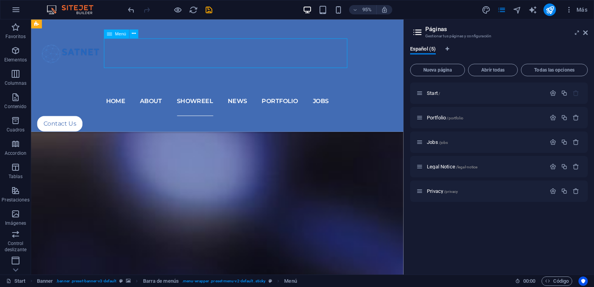
click at [211, 90] on nav "Home About Showreel News Portfolio jobs" at bounding box center [226, 105] width 379 height 31
click at [162, 90] on nav "Home About Showreel News Portfolio jobs" at bounding box center [226, 105] width 379 height 31
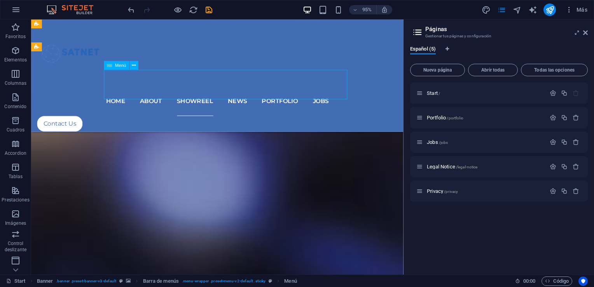
scroll to position [2370, 0]
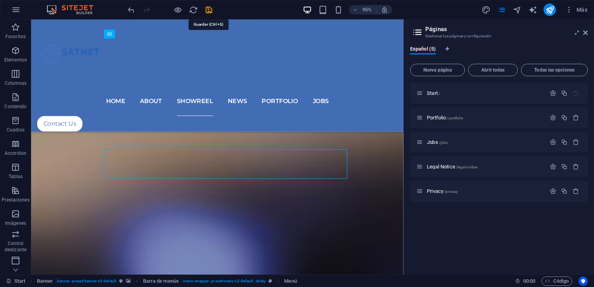
click at [207, 9] on icon "save" at bounding box center [208, 9] width 9 height 9
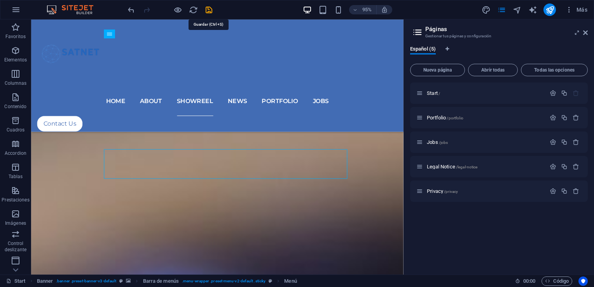
checkbox input "false"
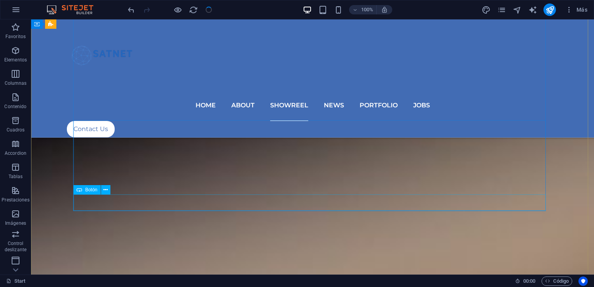
scroll to position [2293, 0]
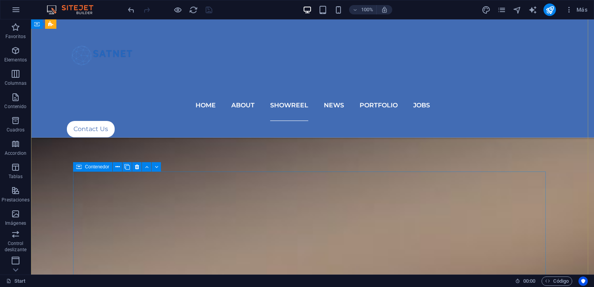
click at [86, 166] on span "Contenedor" at bounding box center [97, 166] width 24 height 5
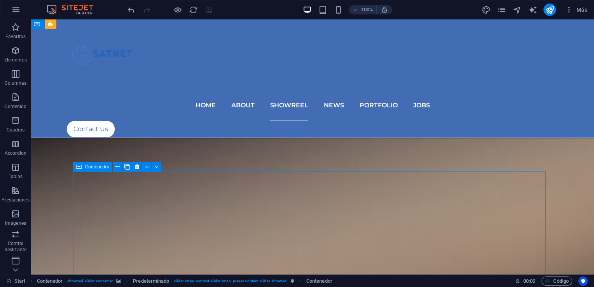
click at [113, 167] on button at bounding box center [117, 166] width 9 height 9
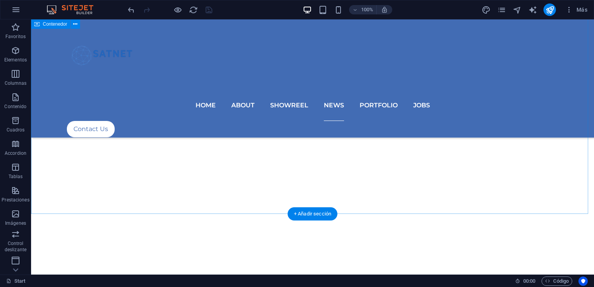
scroll to position [3614, 0]
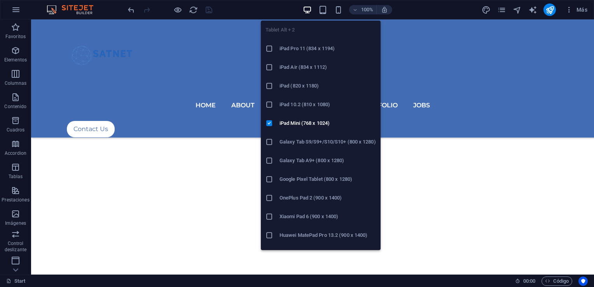
click at [321, 12] on icon "button" at bounding box center [322, 9] width 9 height 9
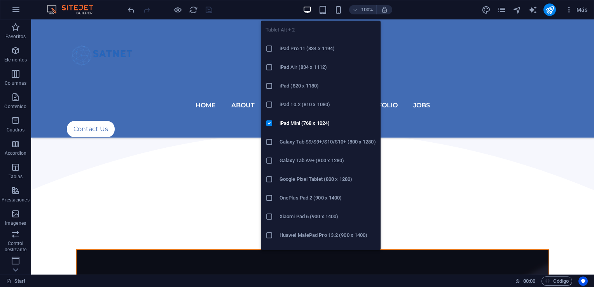
scroll to position [3526, 0]
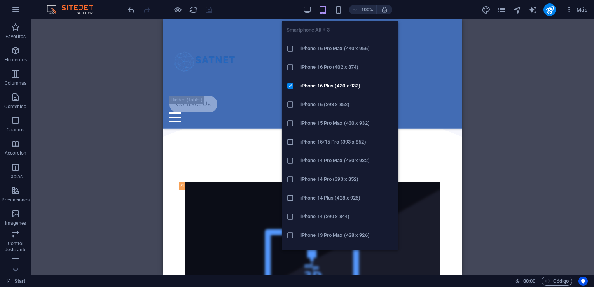
click at [340, 9] on icon "button" at bounding box center [338, 9] width 9 height 9
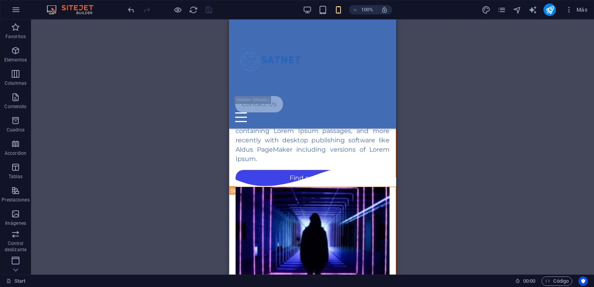
scroll to position [3488, 0]
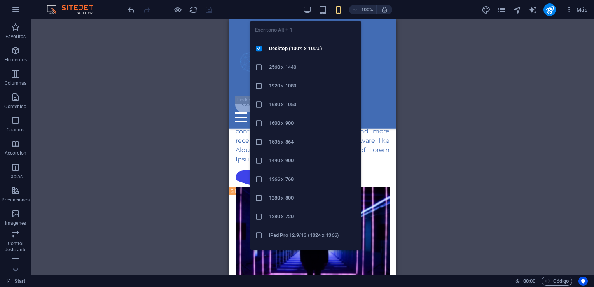
click at [306, 10] on icon "button" at bounding box center [307, 9] width 9 height 9
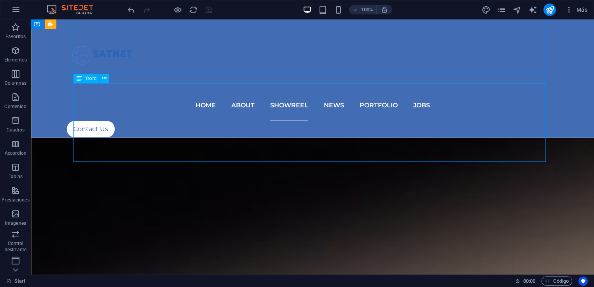
scroll to position [2076, 0]
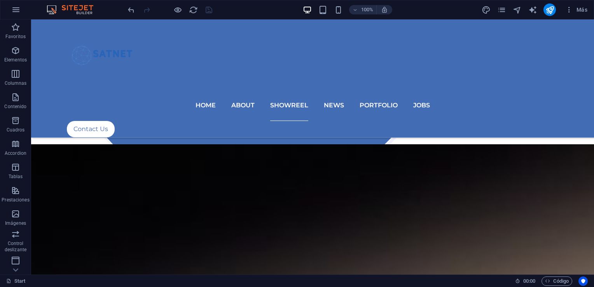
click at [18, 49] on icon "button" at bounding box center [15, 50] width 9 height 9
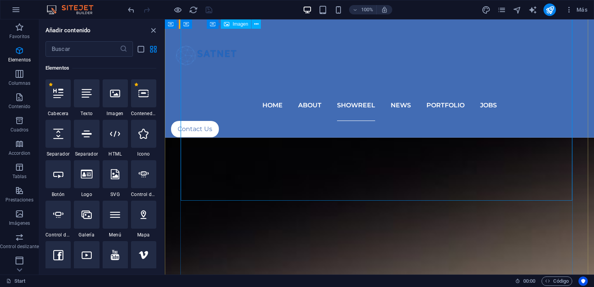
scroll to position [2115, 0]
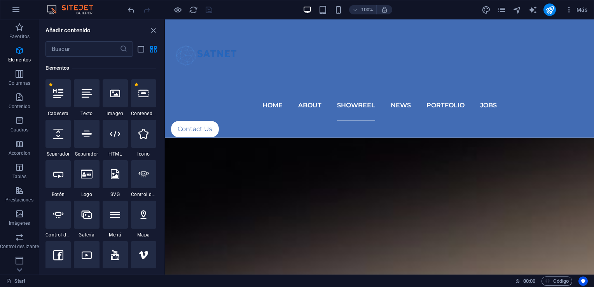
click at [109, 102] on div at bounding box center [115, 93] width 25 height 28
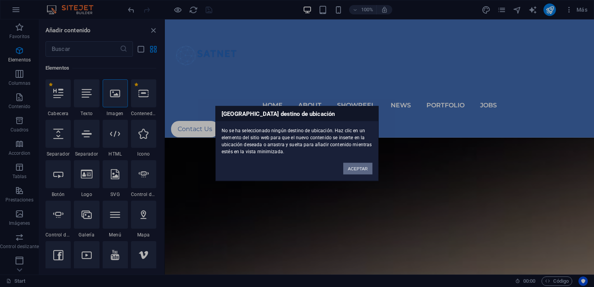
click at [352, 167] on button "ACEPTAR" at bounding box center [357, 169] width 29 height 12
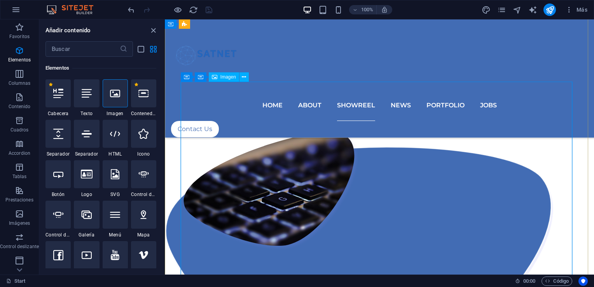
scroll to position [1921, 0]
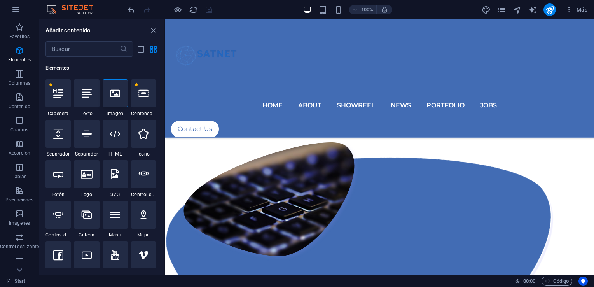
click at [25, 214] on span "Imágenes" at bounding box center [19, 218] width 39 height 19
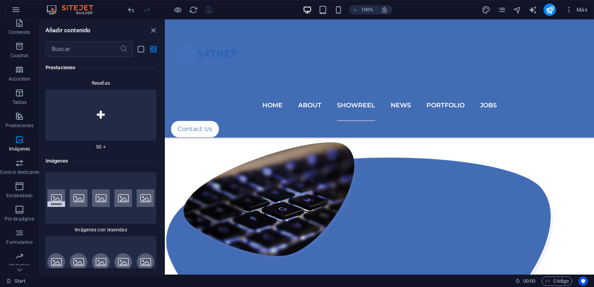
scroll to position [94, 0]
click at [19, 186] on icon "button" at bounding box center [19, 189] width 9 height 9
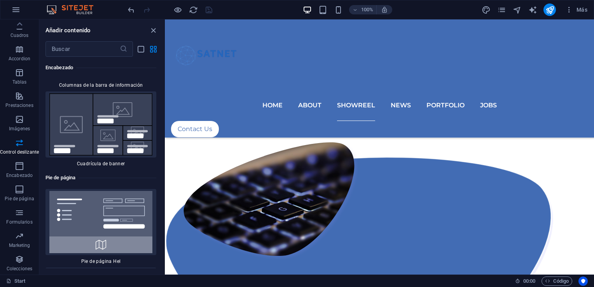
scroll to position [10360, 0]
click at [17, 220] on p "Formularios" at bounding box center [19, 222] width 26 height 6
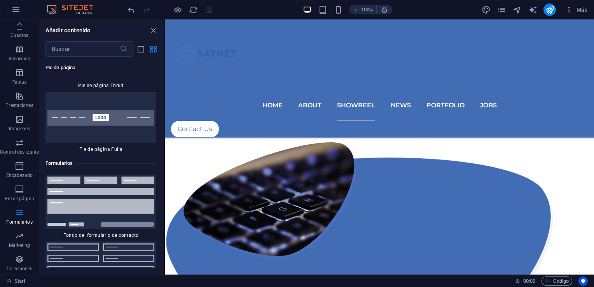
scroll to position [11417, 0]
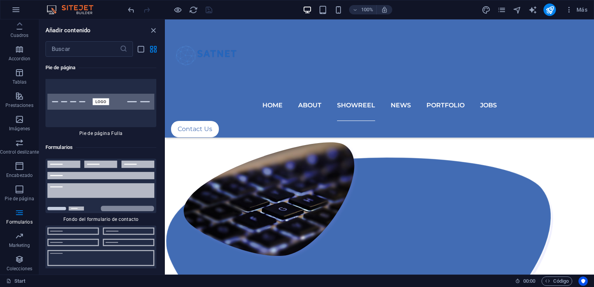
click at [90, 227] on img at bounding box center [100, 253] width 107 height 52
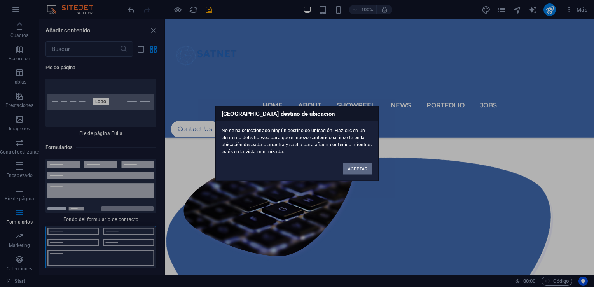
click at [349, 167] on button "ACEPTAR" at bounding box center [357, 169] width 29 height 12
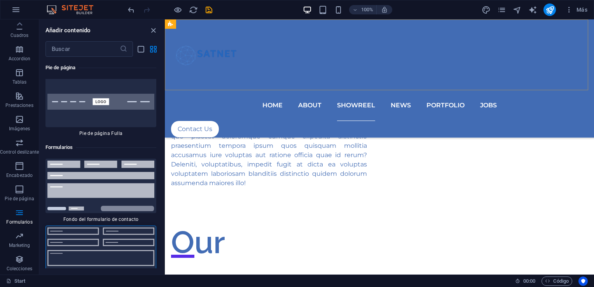
scroll to position [1571, 0]
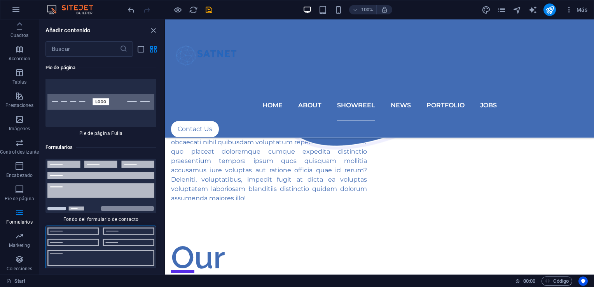
click at [581, 9] on span "Más" at bounding box center [576, 10] width 22 height 8
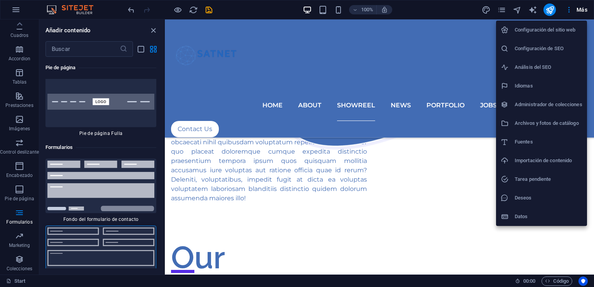
click at [524, 85] on h6 "Idiomas" at bounding box center [548, 85] width 68 height 9
select select "44"
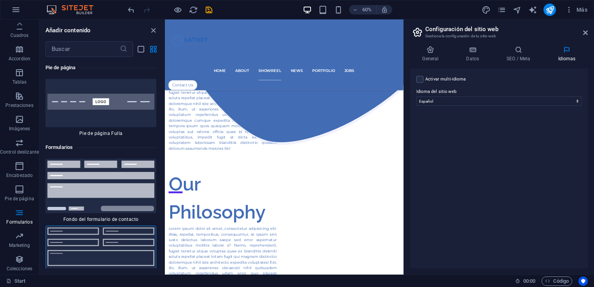
click at [429, 96] on div "Idioma del sitio web Abkhazian Afar Afrikaans Akan Albanés Alemán Amharic Árabe…" at bounding box center [498, 96] width 165 height 19
click at [584, 9] on span "Más" at bounding box center [576, 10] width 22 height 8
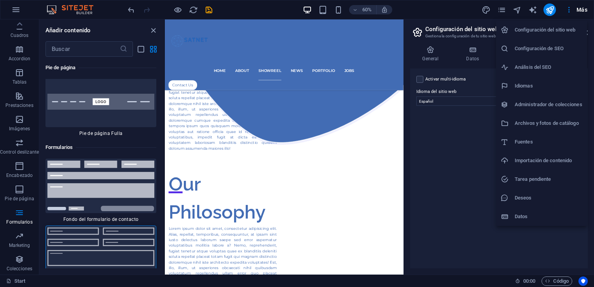
click at [554, 124] on h6 "Archivos y fotos de catálogo" at bounding box center [548, 123] width 68 height 9
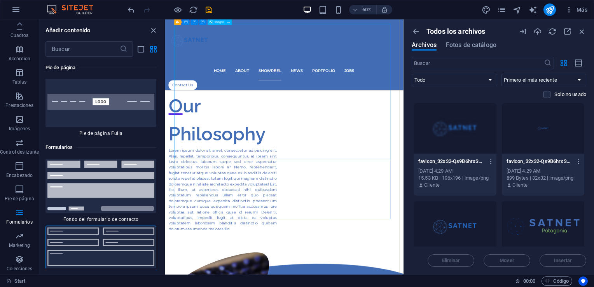
scroll to position [1700, 0]
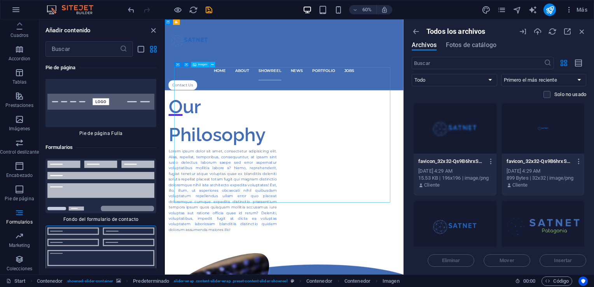
select select "%"
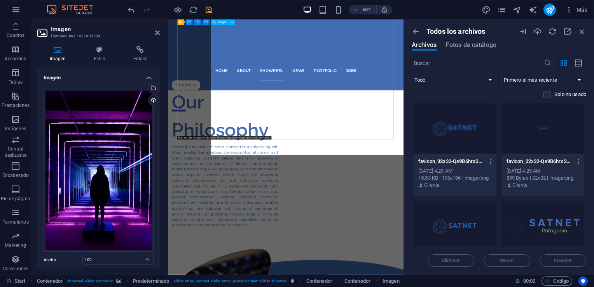
scroll to position [1804, 0]
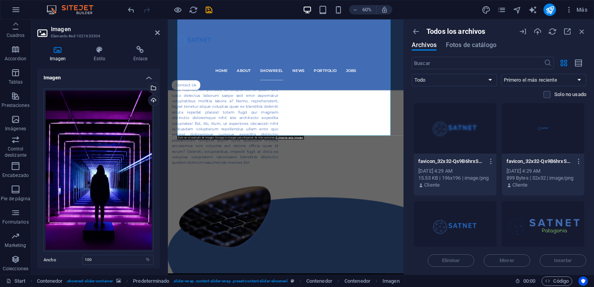
click at [152, 103] on div "Cargar" at bounding box center [153, 101] width 12 height 12
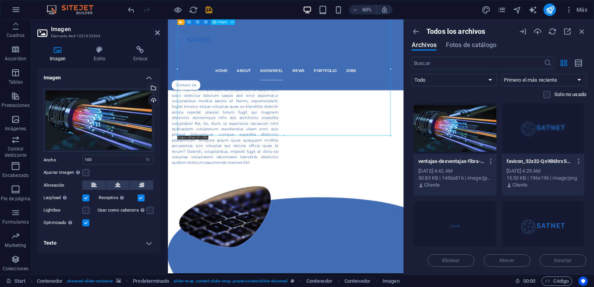
drag, startPoint x: 114, startPoint y: 114, endPoint x: 111, endPoint y: 125, distance: 11.8
click at [111, 125] on div "Arrastra archivos aquí, haz clic para escoger archivos o selecciona archivos de…" at bounding box center [99, 120] width 110 height 63
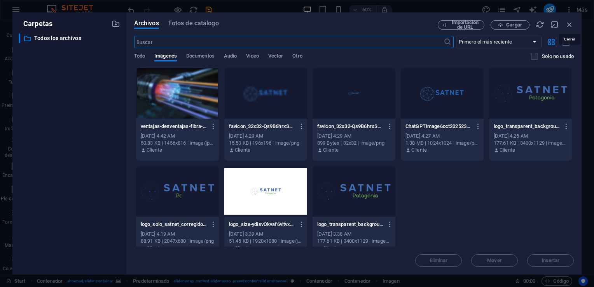
click at [570, 25] on icon "button" at bounding box center [569, 24] width 9 height 9
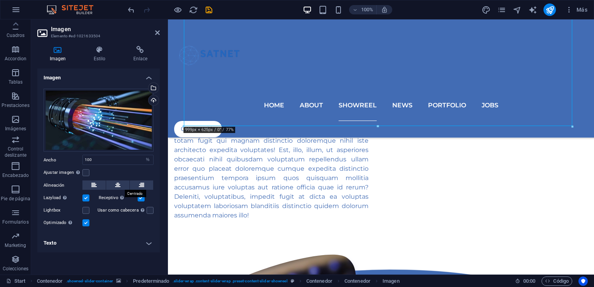
click at [113, 186] on button at bounding box center [117, 184] width 23 height 9
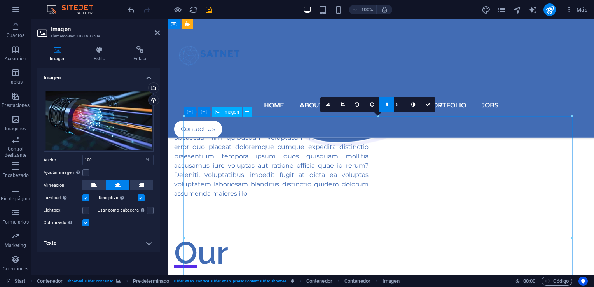
scroll to position [1610, 0]
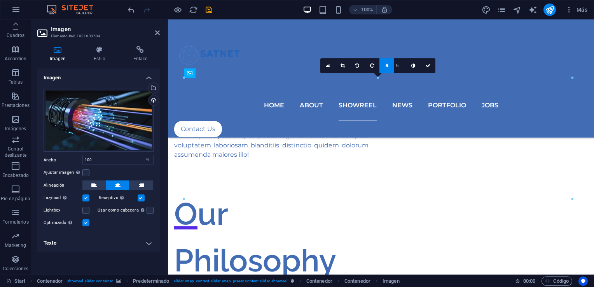
click at [382, 65] on link at bounding box center [386, 65] width 15 height 15
click at [405, 63] on icon at bounding box center [407, 65] width 4 height 5
click at [389, 64] on link at bounding box center [392, 65] width 15 height 15
click at [389, 64] on link at bounding box center [386, 65] width 15 height 15
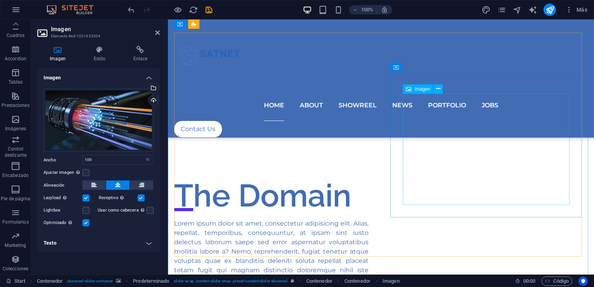
scroll to position [872, 0]
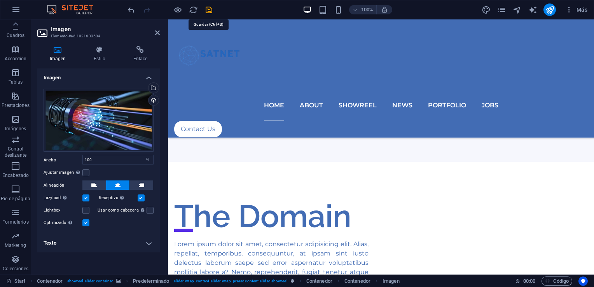
click at [208, 7] on icon "save" at bounding box center [208, 9] width 9 height 9
checkbox input "false"
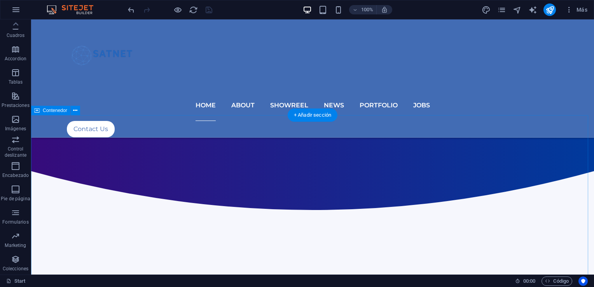
scroll to position [372, 0]
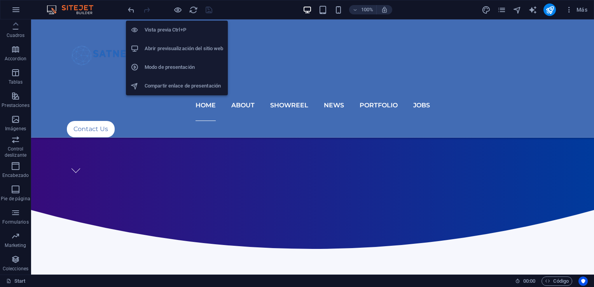
click at [176, 5] on icon "button" at bounding box center [177, 9] width 9 height 9
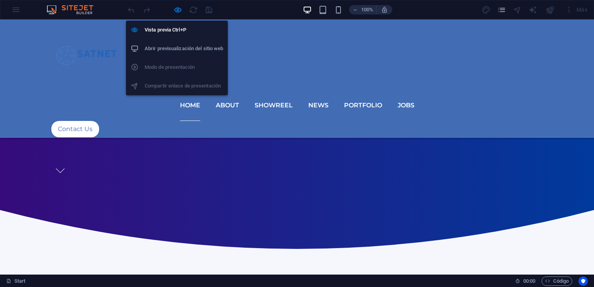
click at [174, 44] on h6 "Abrir previsualización del sitio web" at bounding box center [184, 48] width 78 height 9
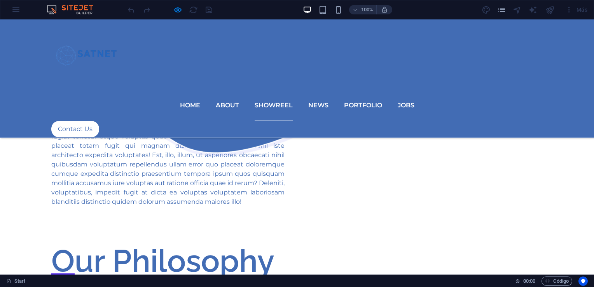
scroll to position [1616, 0]
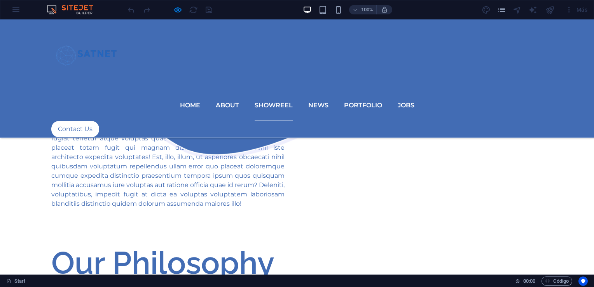
click at [208, 11] on div at bounding box center [169, 9] width 87 height 12
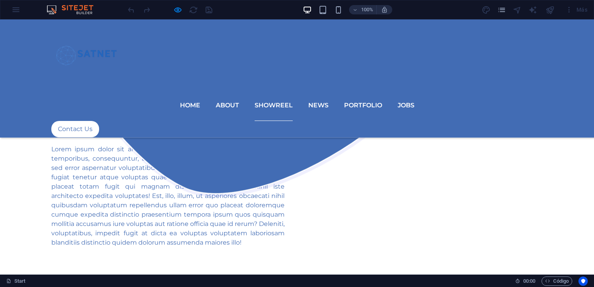
scroll to position [1654, 0]
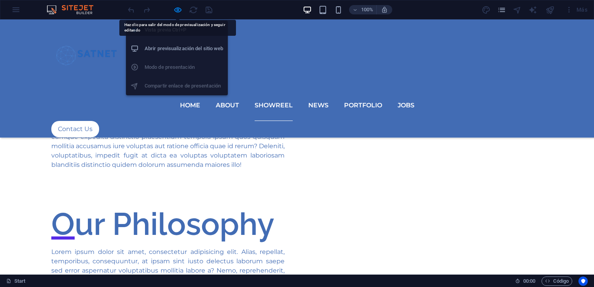
click at [178, 9] on icon "button" at bounding box center [177, 9] width 9 height 9
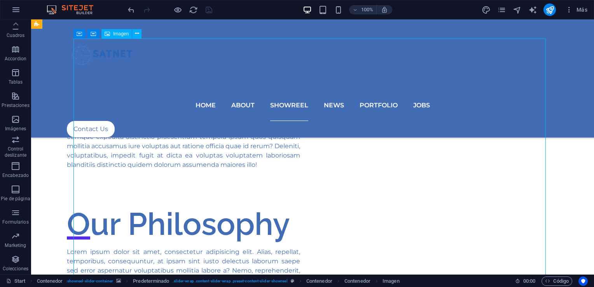
select select "%"
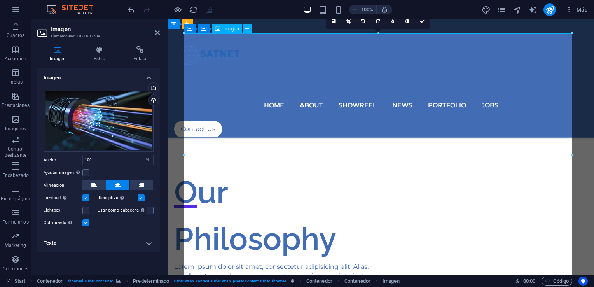
scroll to position [1616, 0]
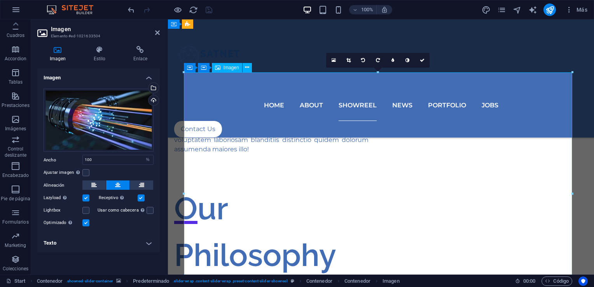
click at [82, 171] on label at bounding box center [85, 172] width 7 height 7
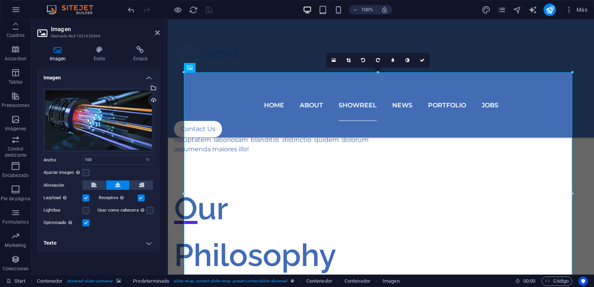
click at [0, 0] on input "Ajustar imagen Ajustar imagen automáticamente a un ancho y alto fijo" at bounding box center [0, 0] width 0 height 0
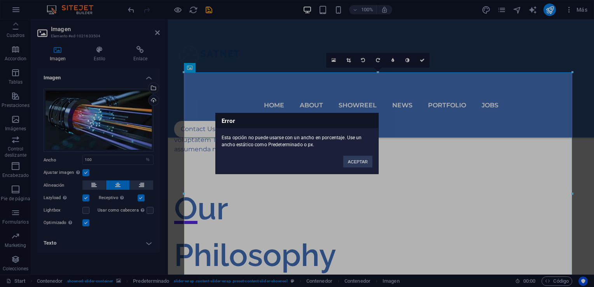
click at [356, 162] on button "ACEPTAR" at bounding box center [357, 162] width 29 height 12
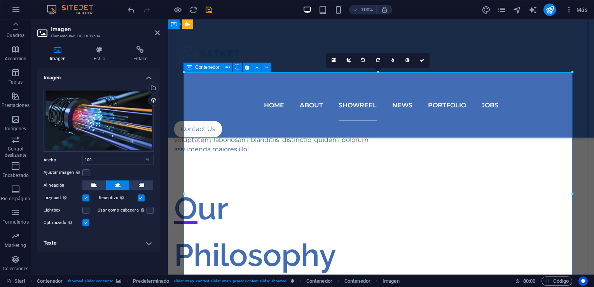
click at [194, 66] on div "Contenedor" at bounding box center [202, 67] width 39 height 9
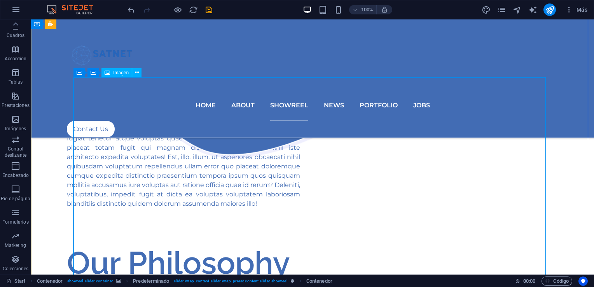
select select "%"
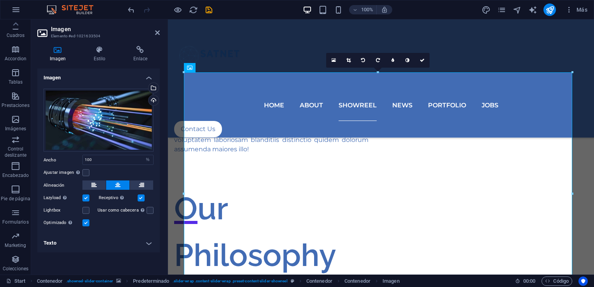
click at [142, 243] on h4 "Texto" at bounding box center [98, 243] width 122 height 19
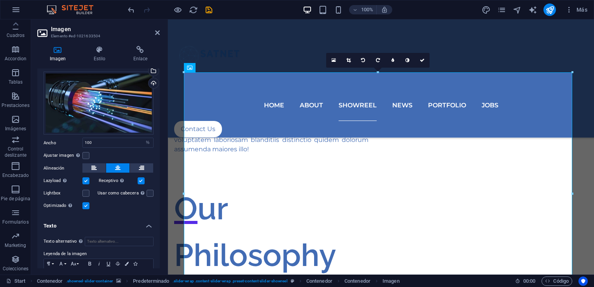
scroll to position [56, 0]
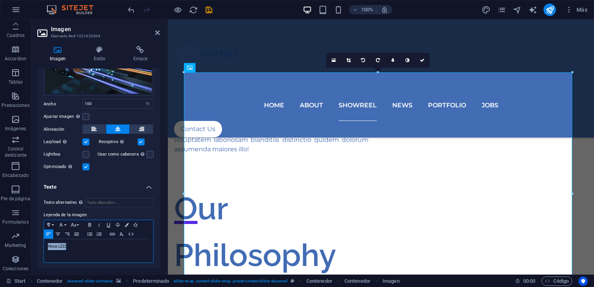
drag, startPoint x: 70, startPoint y: 245, endPoint x: 30, endPoint y: 246, distance: 39.6
click at [30, 246] on section "Favoritos Elementos Columnas Contenido Cuadros Accordion Tablas Prestaciones Im…" at bounding box center [297, 146] width 594 height 255
click at [102, 204] on input "Texto alternativo El texto alternativo es usado por aquellos dispositivos que n…" at bounding box center [119, 202] width 69 height 9
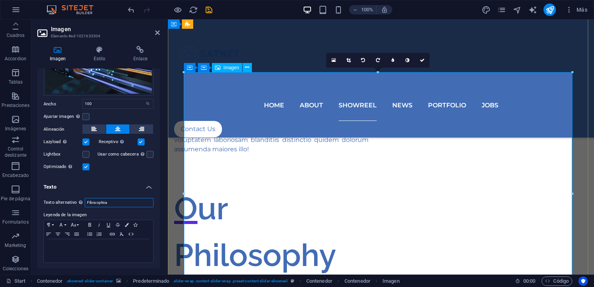
type input "Fibra optica"
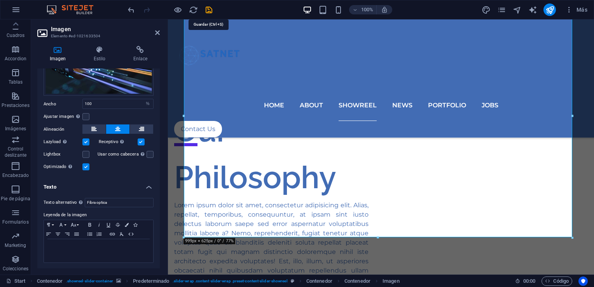
click at [208, 7] on icon "save" at bounding box center [208, 9] width 9 height 9
checkbox input "false"
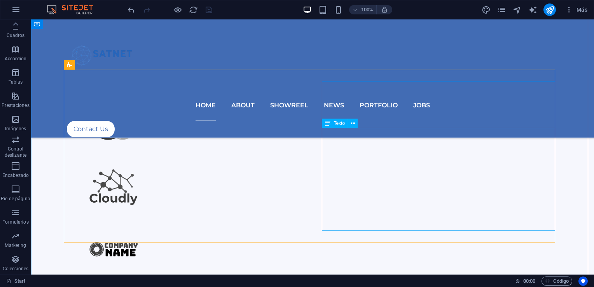
scroll to position [605, 0]
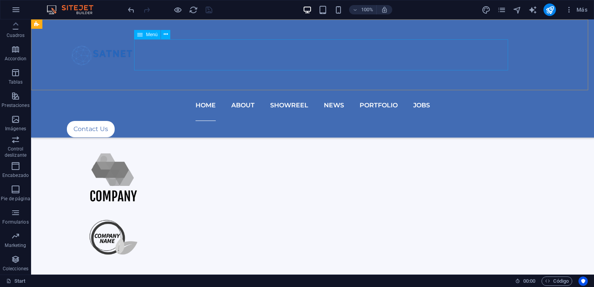
click at [213, 90] on nav "Home About Showreel News Portfolio jobs" at bounding box center [312, 105] width 491 height 31
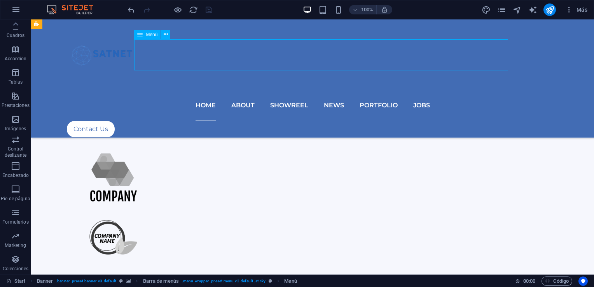
click at [215, 90] on nav "Home About Showreel News Portfolio jobs" at bounding box center [312, 105] width 491 height 31
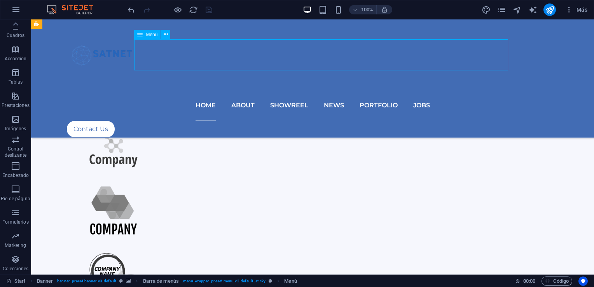
select select
select select "1"
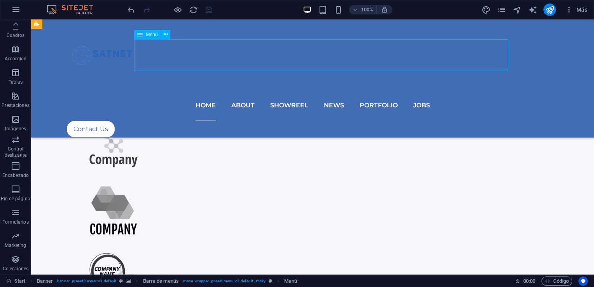
select select
select select "2"
select select
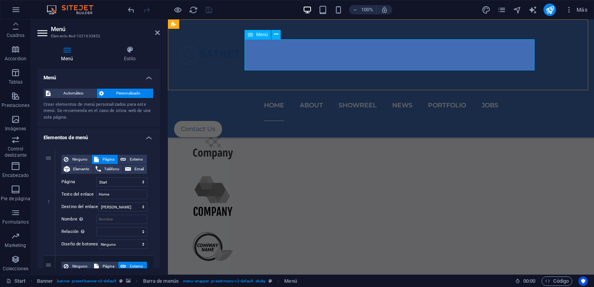
click at [285, 90] on nav "Home About Showreel News Portfolio jobs" at bounding box center [380, 105] width 413 height 31
click at [286, 90] on nav "Home About Showreel News Portfolio jobs" at bounding box center [380, 105] width 413 height 31
click at [141, 184] on select "Start Portfolio Jobs Legal Notice Privacy" at bounding box center [121, 181] width 51 height 9
drag, startPoint x: 114, startPoint y: 195, endPoint x: 97, endPoint y: 194, distance: 17.1
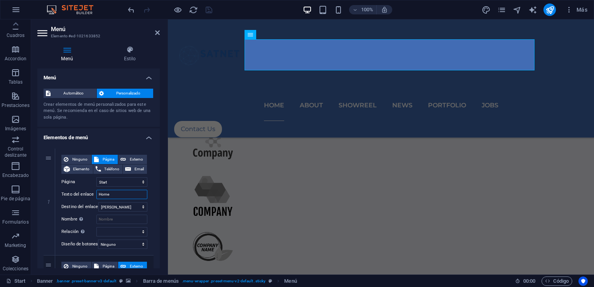
click at [97, 194] on input "Home" at bounding box center [121, 194] width 51 height 9
type input "No"
select select
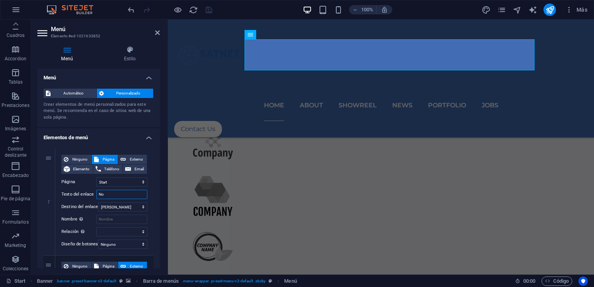
select select
type input "N"
select select
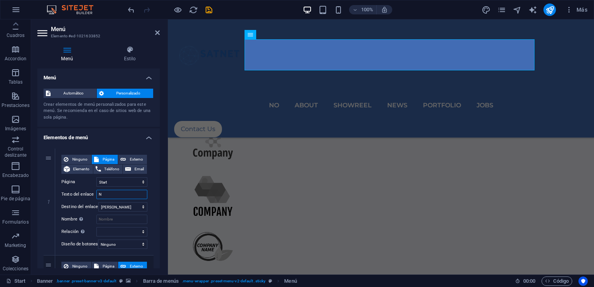
select select
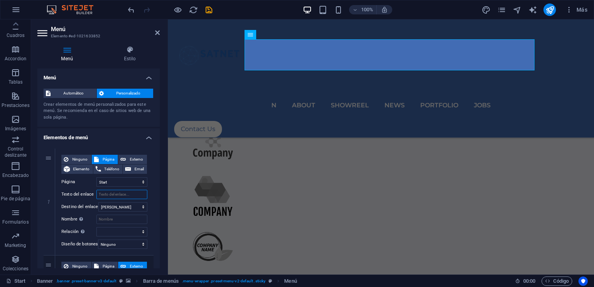
select select
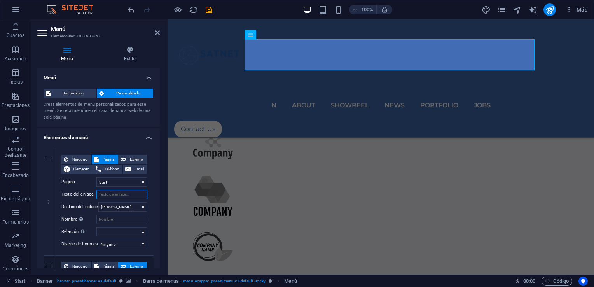
select select
type input "N"
select select
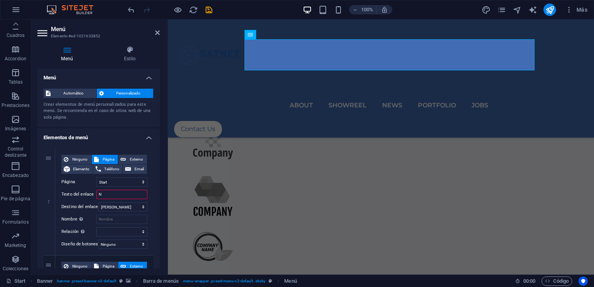
select select
type input "Nos"
select select
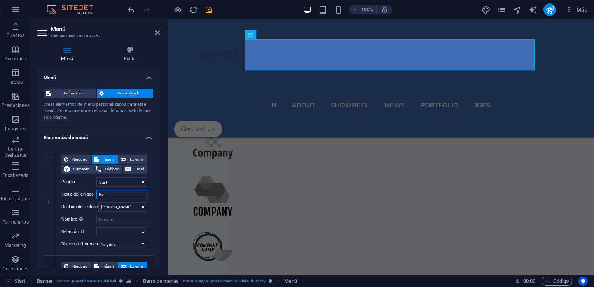
select select
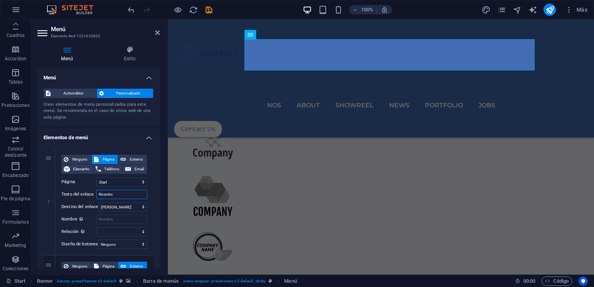
type input "Nosotros"
select select
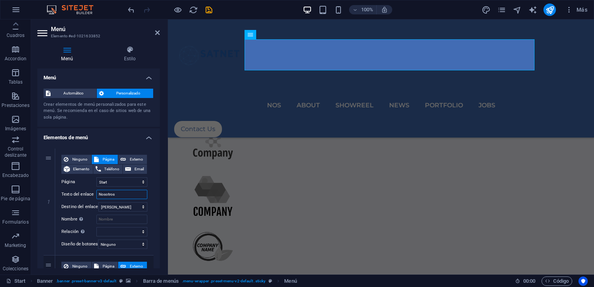
select select
type input "Nosotros"
click at [328, 90] on nav "Nosotros About Showreel News Portfolio jobs" at bounding box center [380, 105] width 413 height 31
click at [332, 90] on nav "Nosotros About Showreel News Portfolio jobs" at bounding box center [380, 105] width 413 height 31
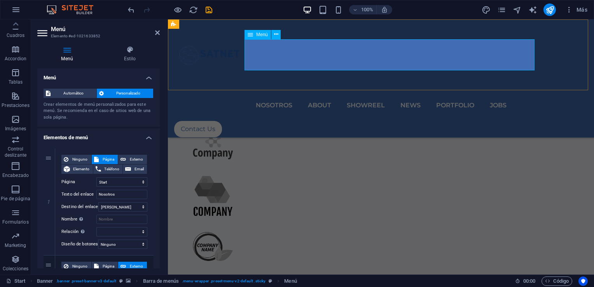
click at [332, 90] on nav "Nosotros About Showreel News Portfolio jobs" at bounding box center [380, 105] width 413 height 31
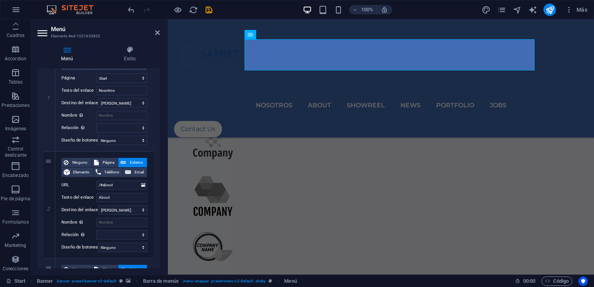
scroll to position [117, 0]
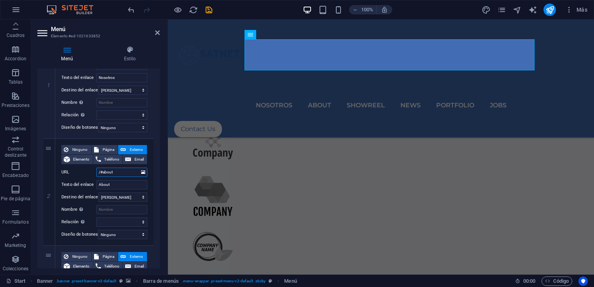
drag, startPoint x: 122, startPoint y: 174, endPoint x: 95, endPoint y: 174, distance: 26.4
click at [95, 174] on div "URL /#about" at bounding box center [104, 171] width 86 height 9
click at [131, 188] on input "About" at bounding box center [121, 184] width 51 height 9
type input "Ab"
select select
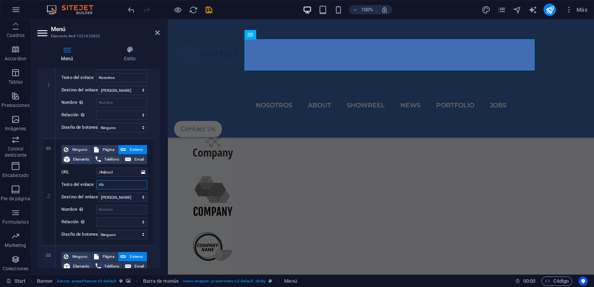
select select
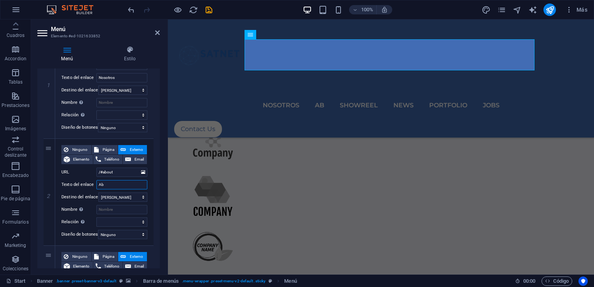
type input "A"
select select
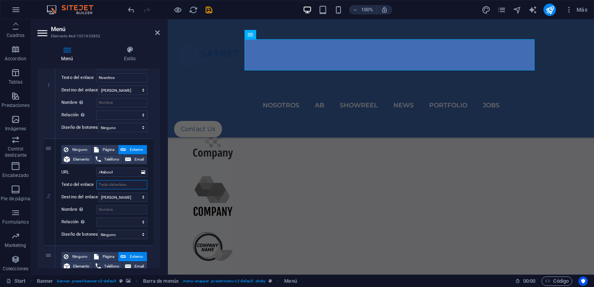
select select
type input "Client"
select select
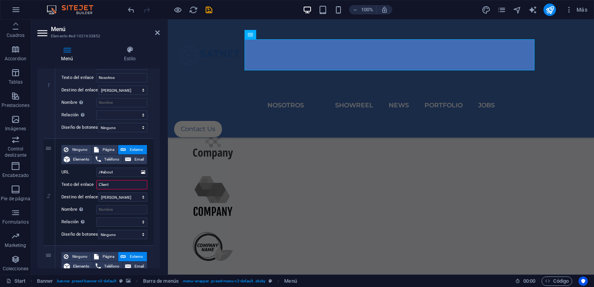
select select
type input "Clientes"
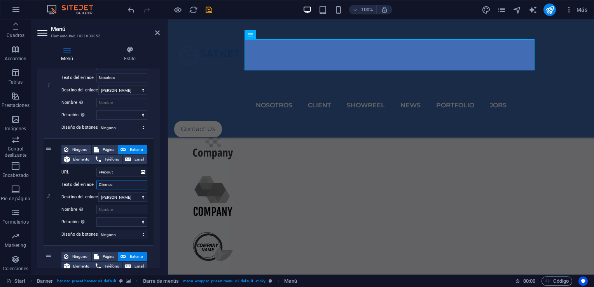
select select
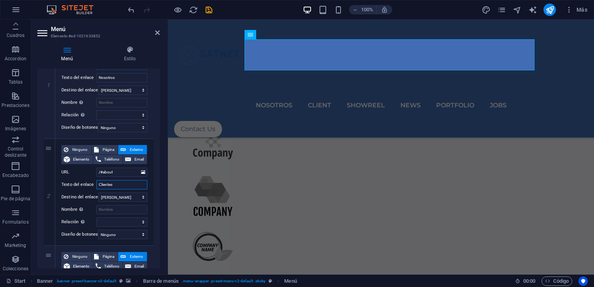
select select
drag, startPoint x: 122, startPoint y: 183, endPoint x: 99, endPoint y: 189, distance: 24.6
click at [99, 189] on div "Ninguno Página Externo Elemento Teléfono Email Página Start Portfolio Jobs Lega…" at bounding box center [104, 186] width 86 height 82
select select
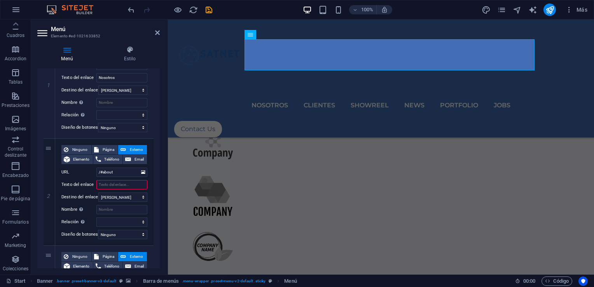
select select
type input "Se"
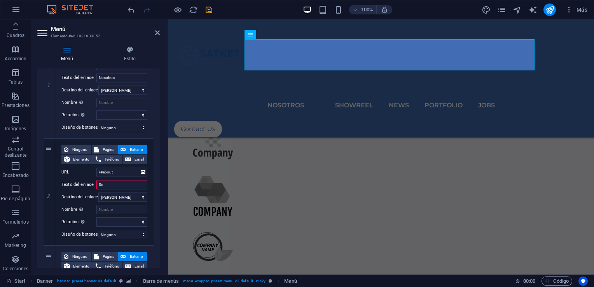
select select
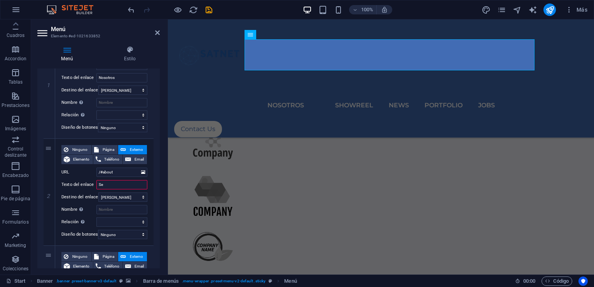
select select
type input "Ser"
select select
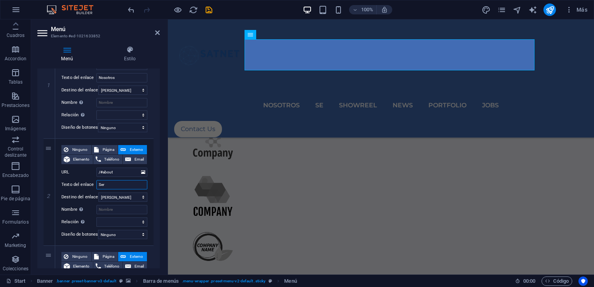
select select
type input "Serfi"
select select
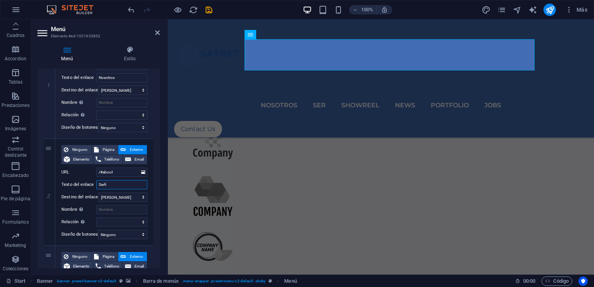
select select
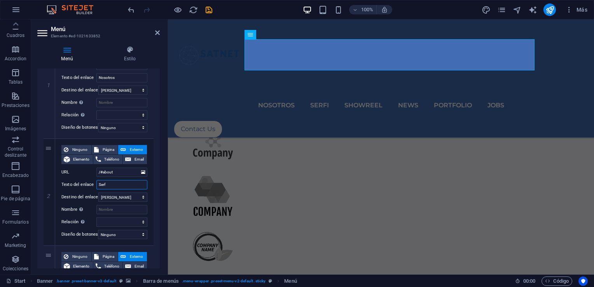
type input "Ser"
select select
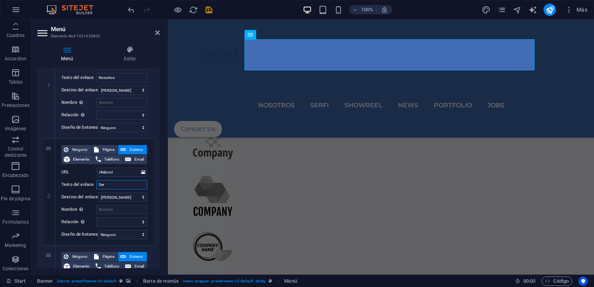
select select
type input "Serfi"
select select
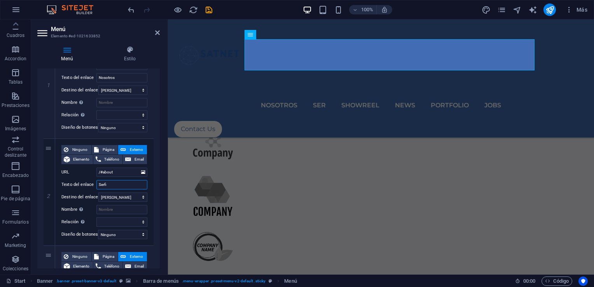
select select
type input "Ser"
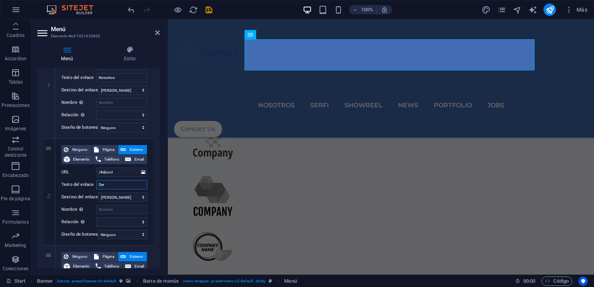
select select
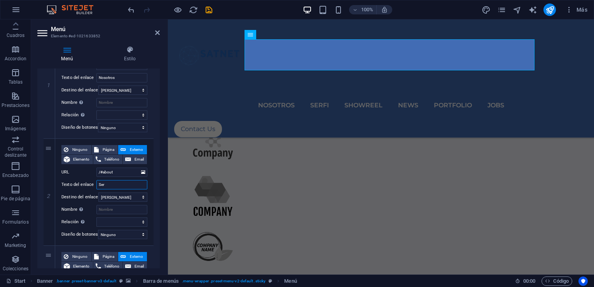
select select
type input "Servi"
select select
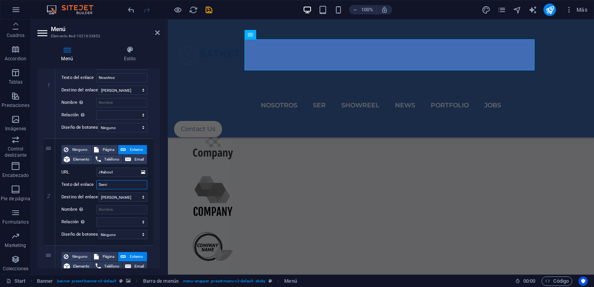
select select
type input "Servicios"
select select
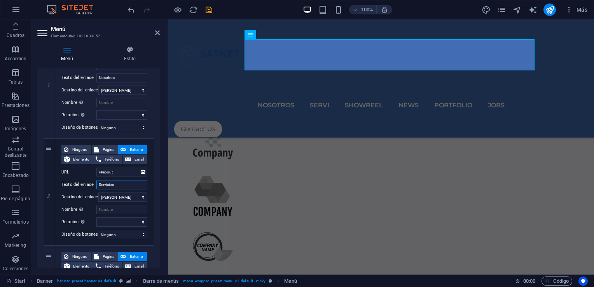
select select
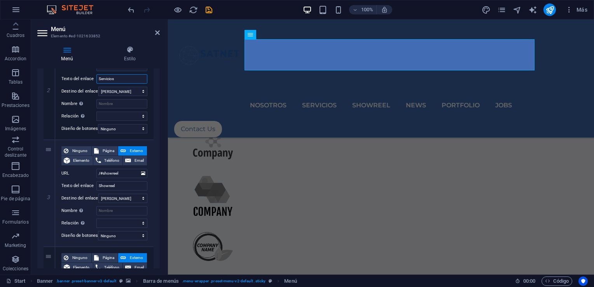
scroll to position [233, 0]
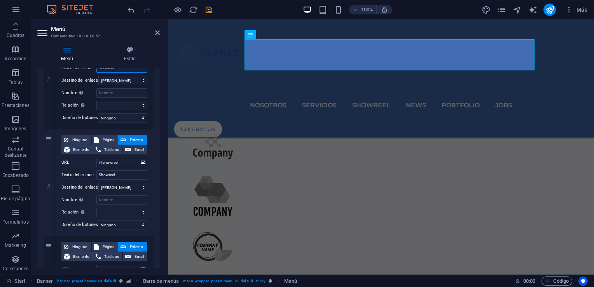
type input "Servicios"
drag, startPoint x: 120, startPoint y: 174, endPoint x: 87, endPoint y: 173, distance: 33.0
click at [87, 173] on div "Texto del enlace Showreel" at bounding box center [104, 174] width 86 height 9
type input "c"
select select
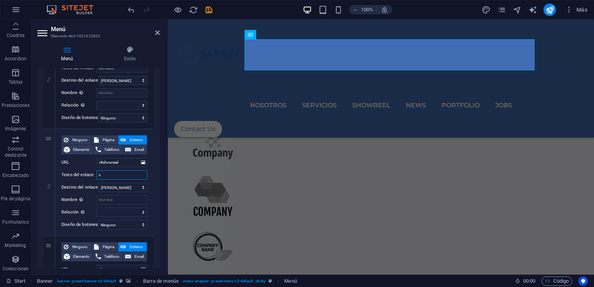
select select
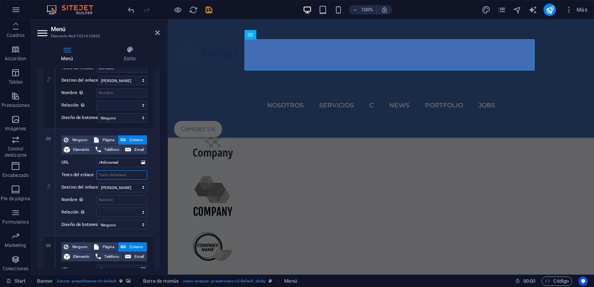
select select
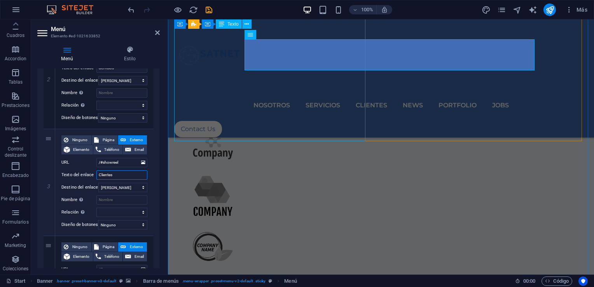
scroll to position [311, 0]
